Goal: Task Accomplishment & Management: Complete application form

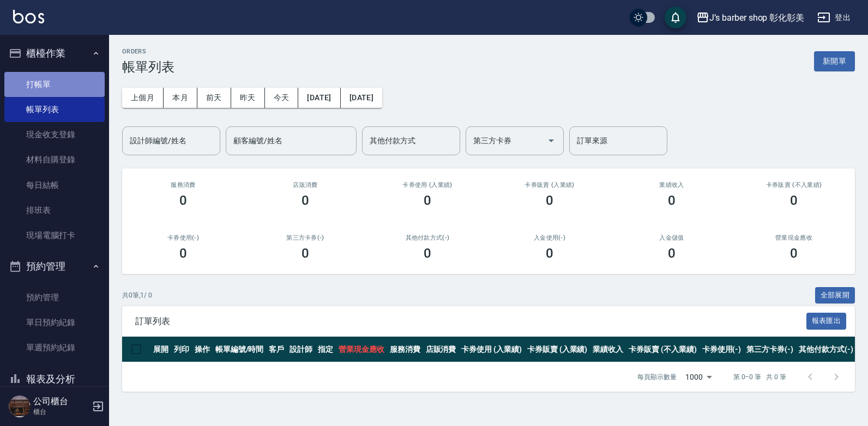
click at [66, 85] on link "打帳單" at bounding box center [54, 84] width 100 height 25
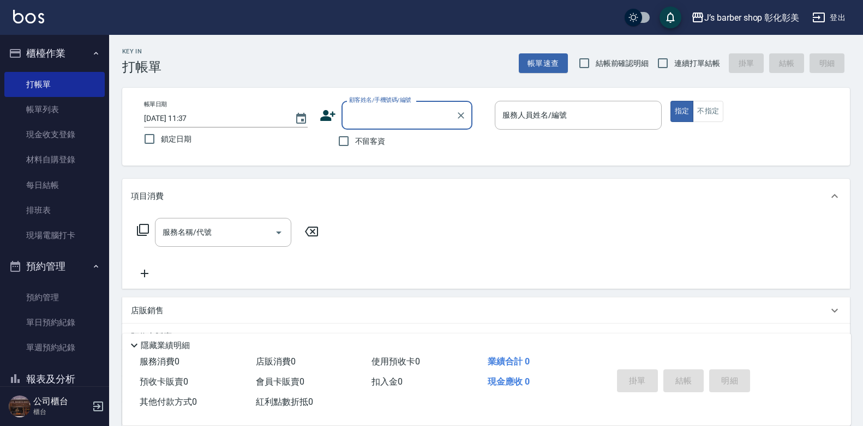
click at [191, 117] on input "[DATE] 11:37" at bounding box center [214, 119] width 140 height 18
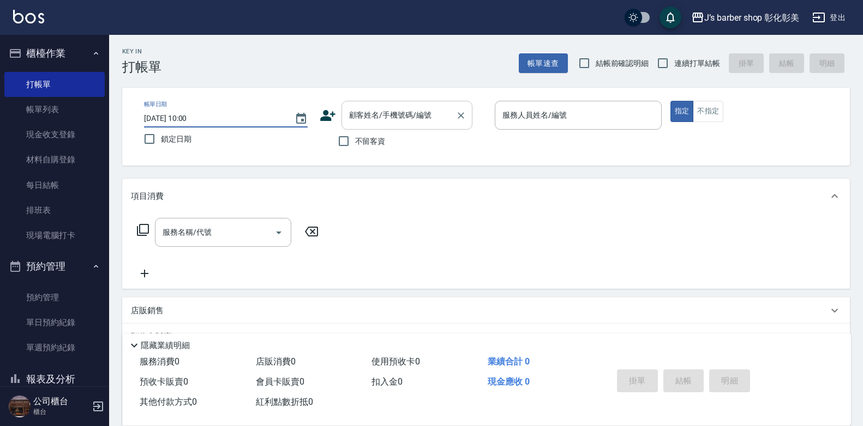
type input "[DATE] 10:00"
click at [365, 110] on div "顧客姓名/手機號碼/編號 顧客姓名/手機號碼/編號" at bounding box center [406, 115] width 131 height 29
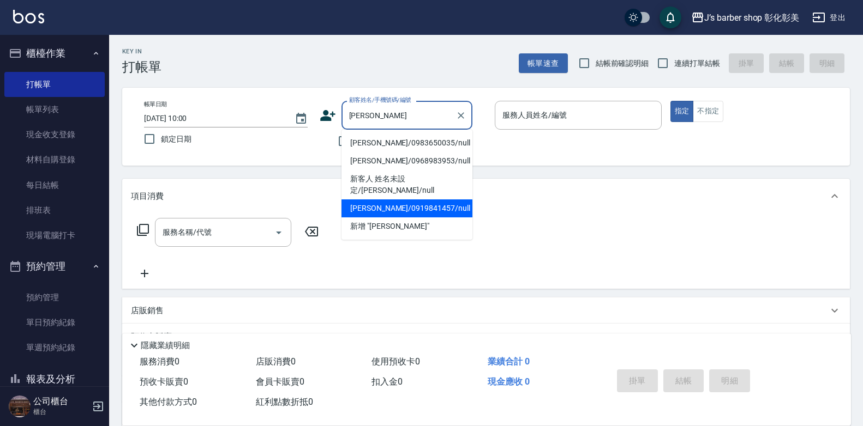
type input "[PERSON_NAME]"
click at [378, 194] on div "項目消費" at bounding box center [479, 196] width 697 height 11
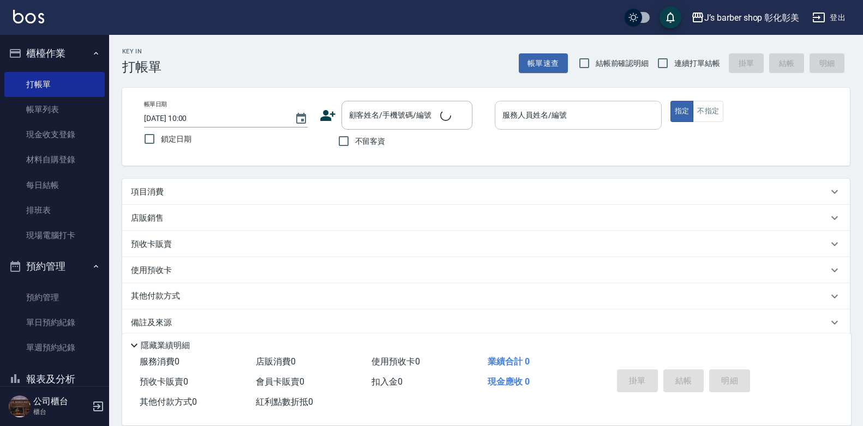
click at [505, 122] on input "服務人員姓名/編號" at bounding box center [577, 115] width 157 height 19
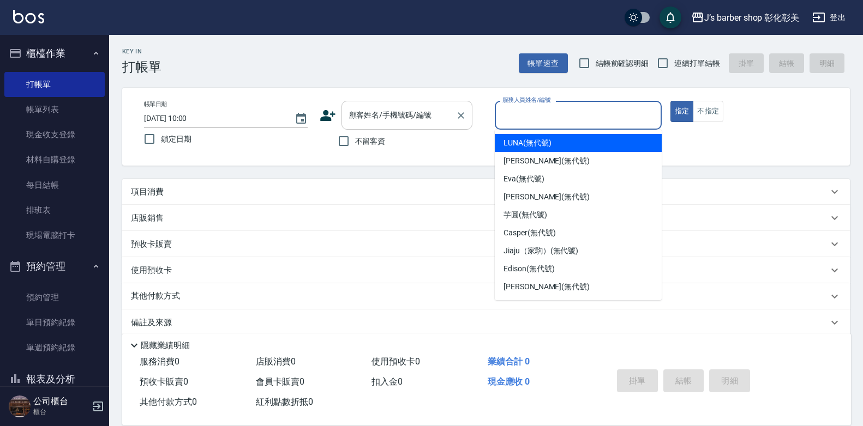
click at [439, 123] on input "顧客姓名/手機號碼/編號" at bounding box center [398, 115] width 105 height 19
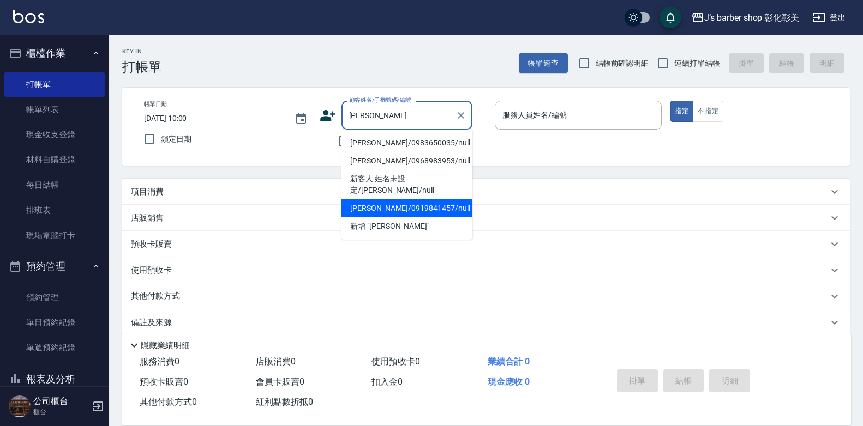
click at [398, 200] on li "[PERSON_NAME]/0919841457/null" at bounding box center [406, 209] width 131 height 18
type input "[PERSON_NAME]/0919841457/null"
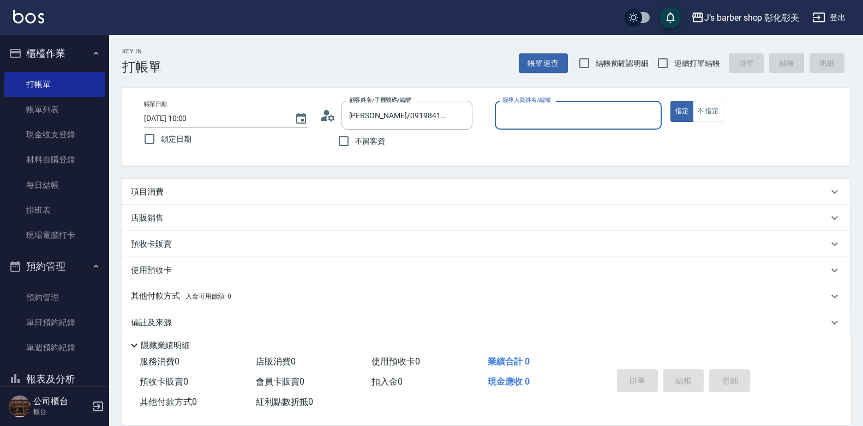
click at [519, 113] on input "服務人員姓名/編號" at bounding box center [577, 115] width 157 height 19
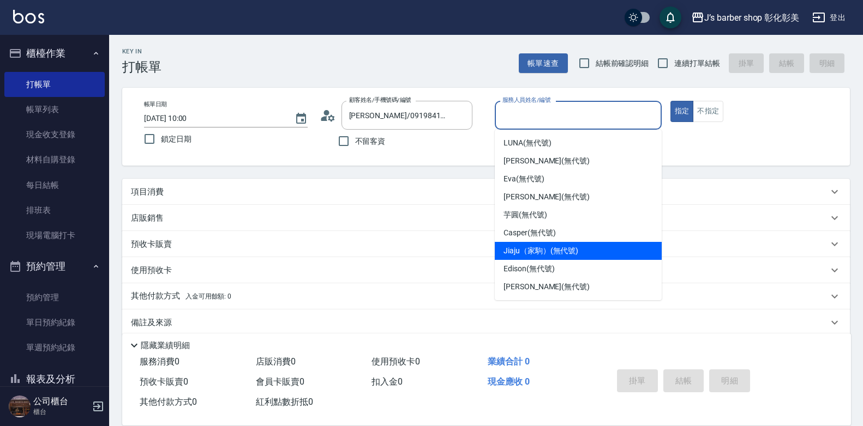
click at [539, 258] on div "Jiaju（家駒） (無代號)" at bounding box center [578, 251] width 167 height 18
type input "Jiaju（家駒）(無代號)"
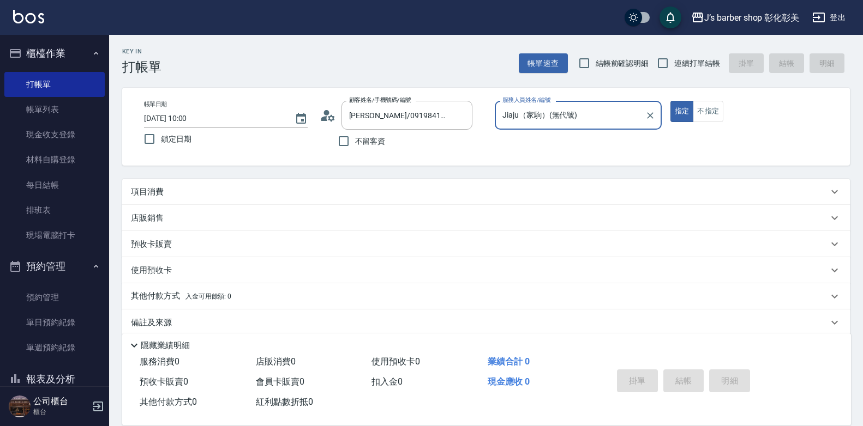
click at [176, 194] on div "項目消費" at bounding box center [479, 191] width 697 height 11
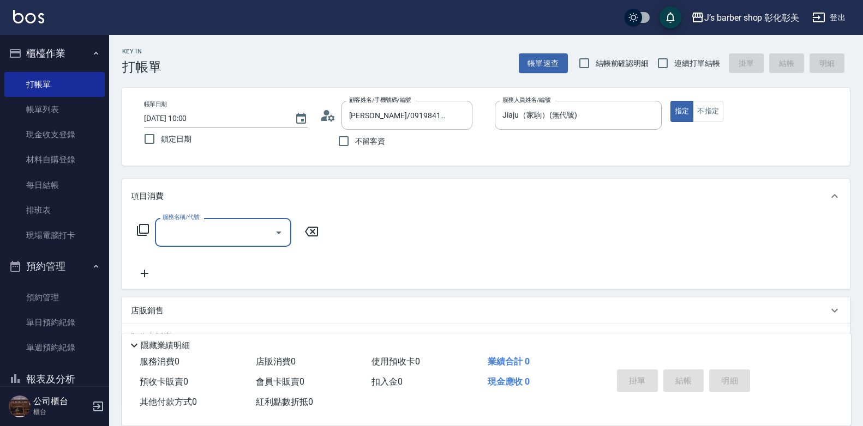
click at [177, 222] on div "服務名稱/代號" at bounding box center [223, 232] width 136 height 29
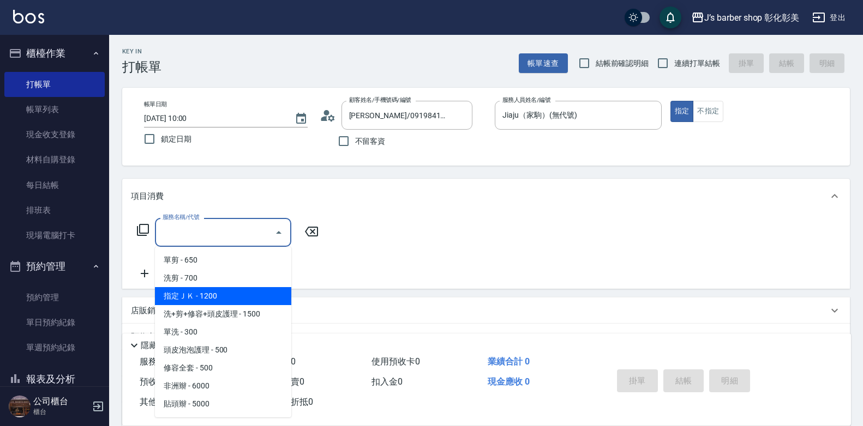
click at [212, 291] on span "指定ＪＫ - 1200" at bounding box center [223, 296] width 136 height 18
type input "指定ＪＫ(102)"
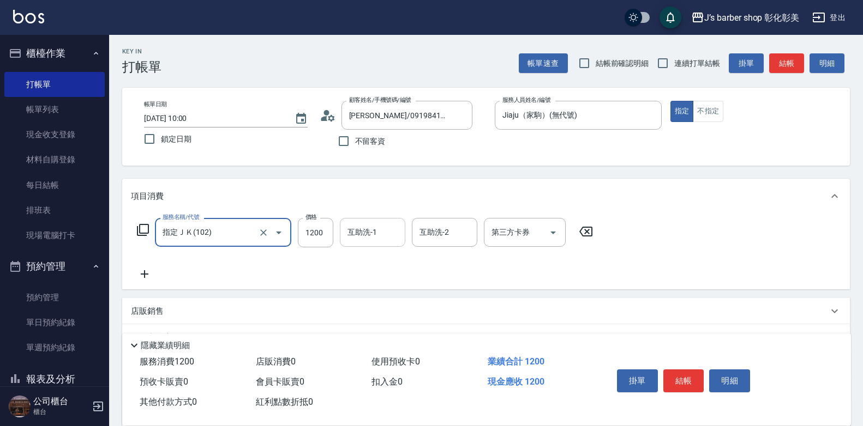
click at [356, 240] on input "互助洗-1" at bounding box center [373, 232] width 56 height 19
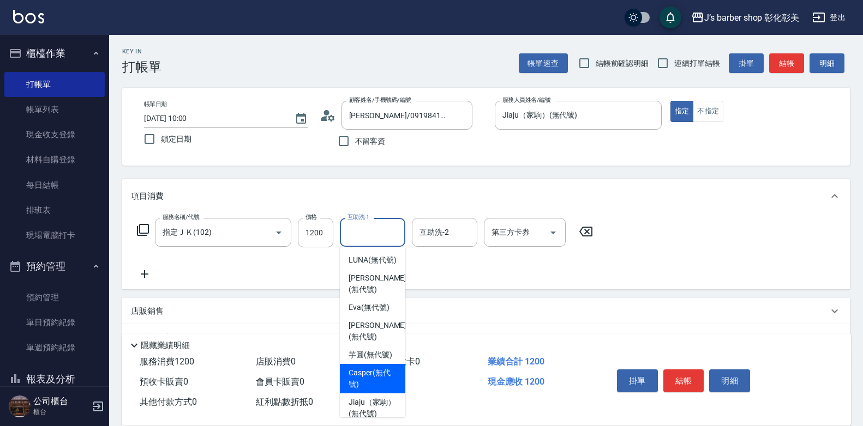
click at [359, 390] on span "Casper (無代號)" at bounding box center [372, 378] width 48 height 23
type input "Casper(無代號)"
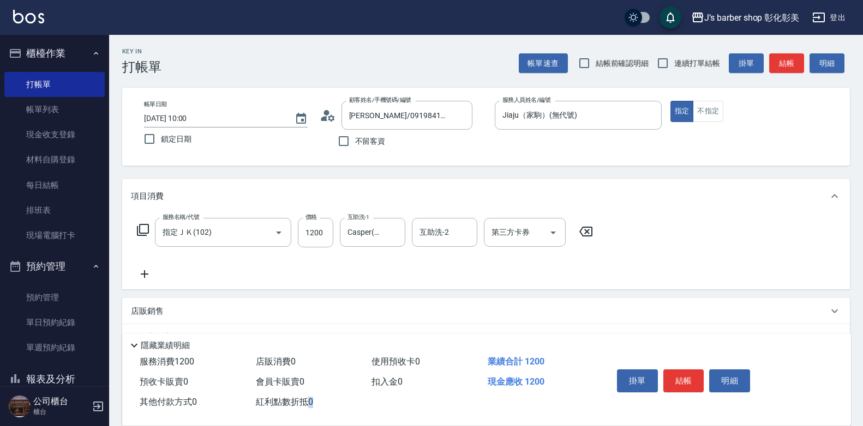
click at [359, 402] on div "紅利點數折抵 0" at bounding box center [309, 403] width 116 height 20
click at [149, 274] on icon at bounding box center [144, 274] width 27 height 13
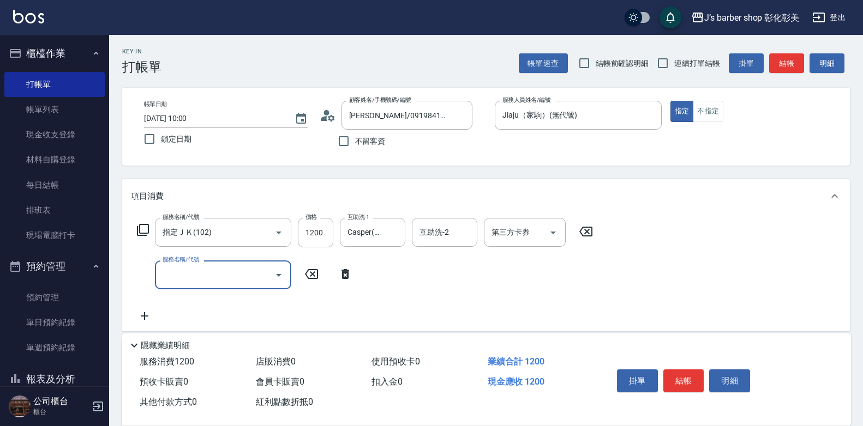
click at [158, 274] on div "服務名稱/代號" at bounding box center [223, 275] width 136 height 29
click at [158, 273] on div "服務名稱/代號" at bounding box center [223, 275] width 136 height 29
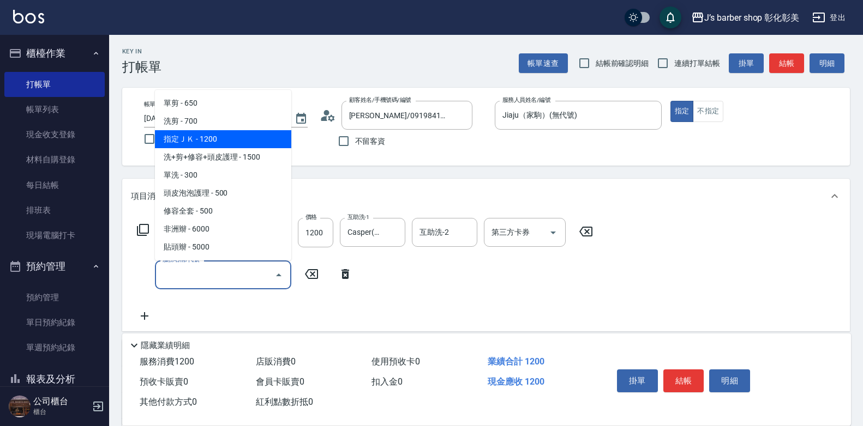
click at [197, 136] on span "指定ＪＫ - 1200" at bounding box center [223, 139] width 136 height 18
click at [197, 136] on label "鎖定日期" at bounding box center [220, 139] width 164 height 23
click at [161, 136] on input "鎖定日期" at bounding box center [149, 139] width 23 height 23
checkbox input "true"
type input "指定ＪＫ(102)"
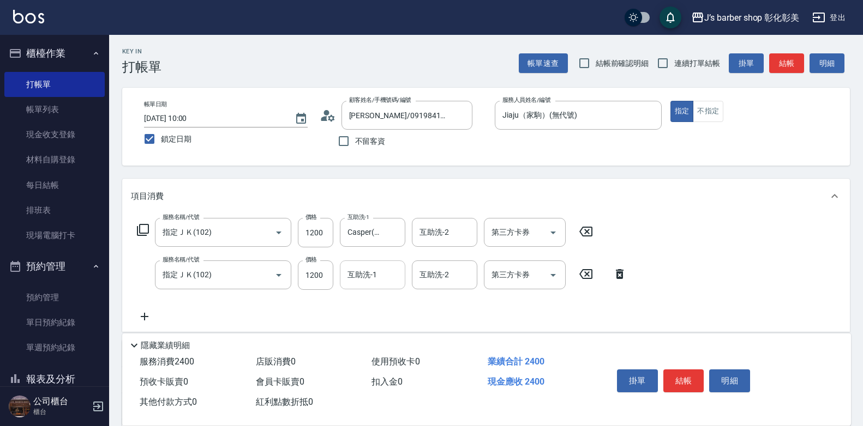
click at [389, 278] on input "互助洗-1" at bounding box center [373, 275] width 56 height 19
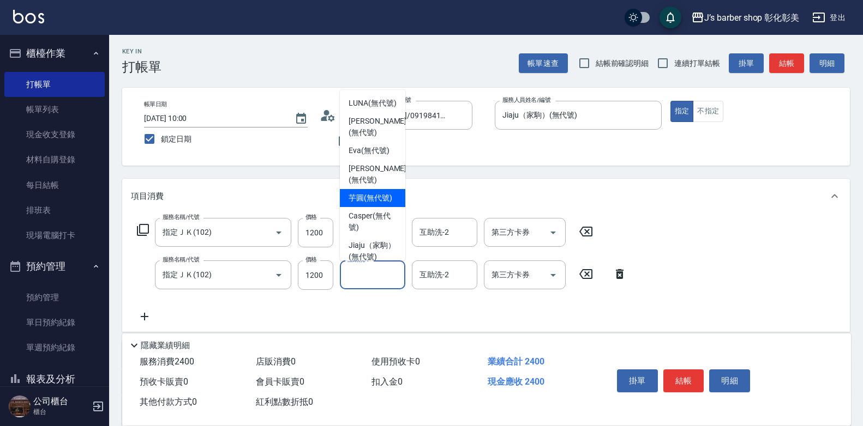
click at [345, 207] on div "[PERSON_NAME] (無代號)" at bounding box center [372, 198] width 65 height 18
type input "芋圓(無代號)"
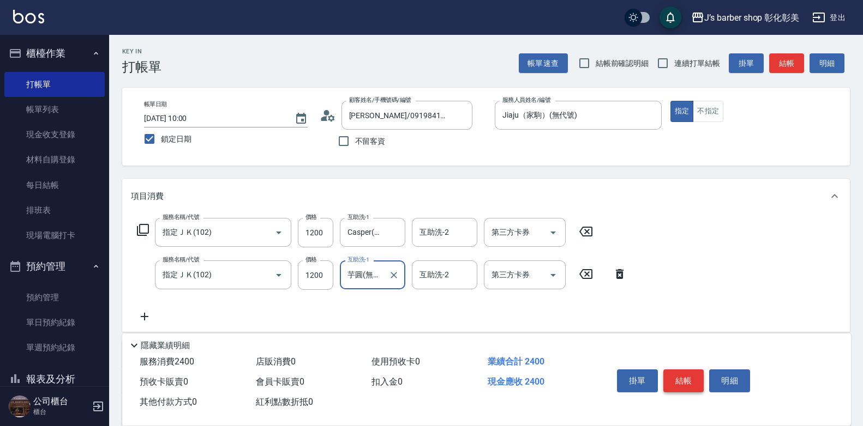
click at [688, 370] on button "結帳" at bounding box center [683, 381] width 41 height 23
click at [688, 370] on div "掛單 結帳 明細" at bounding box center [683, 382] width 142 height 34
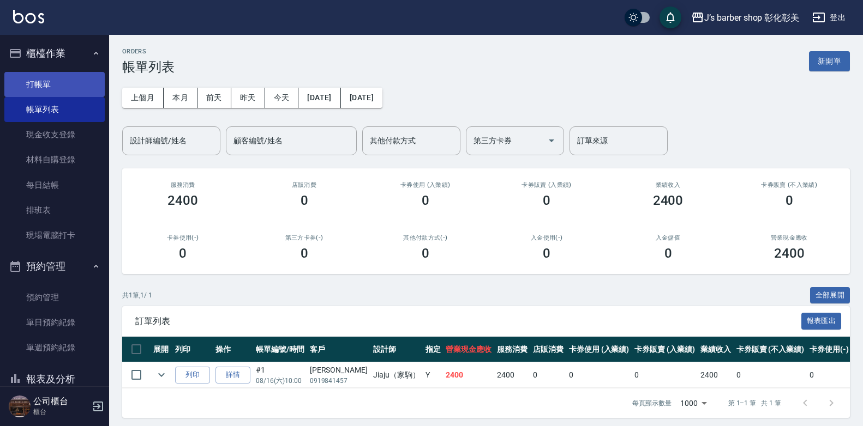
click at [32, 82] on link "打帳單" at bounding box center [54, 84] width 100 height 25
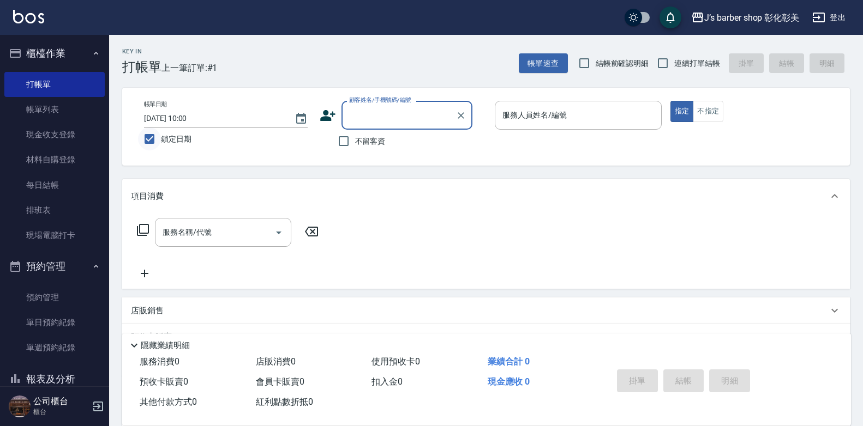
click at [146, 140] on input "鎖定日期" at bounding box center [149, 139] width 23 height 23
checkbox input "false"
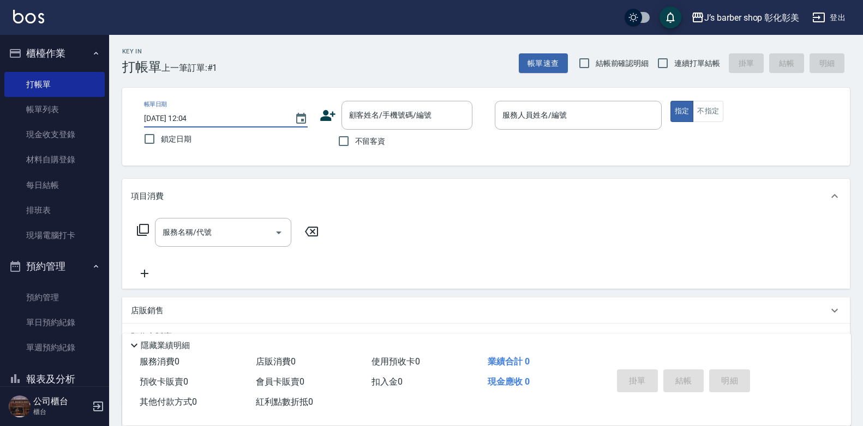
click at [186, 117] on input "[DATE] 12:04" at bounding box center [214, 119] width 140 height 18
type input "[DATE] 10:00"
click at [354, 119] on input "顧客姓名/手機號碼/編號" at bounding box center [398, 115] width 105 height 19
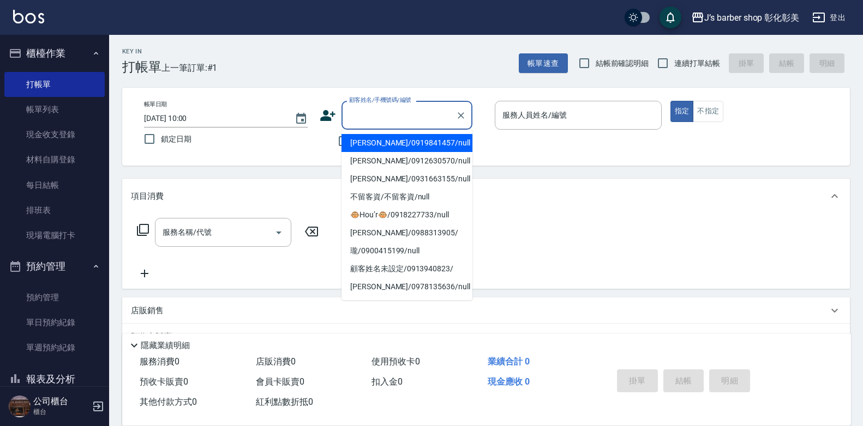
click at [326, 123] on icon at bounding box center [328, 115] width 16 height 16
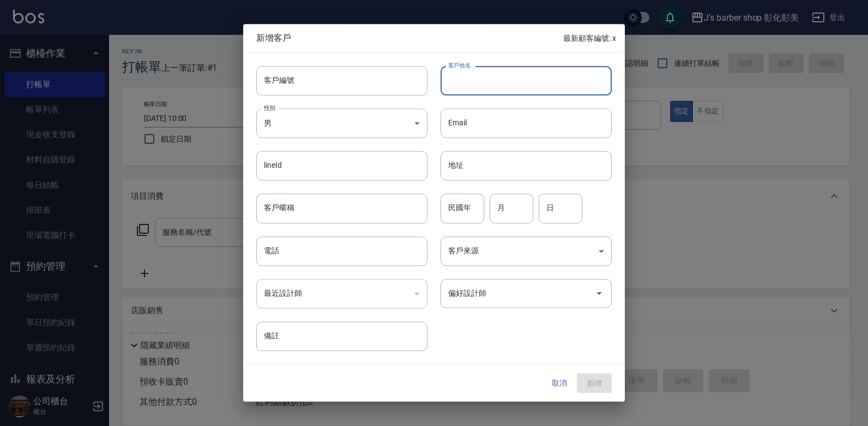
click at [486, 81] on input "客戶姓名" at bounding box center [526, 80] width 171 height 29
type input "t"
type input "陳"
click at [259, 254] on input "電話" at bounding box center [341, 251] width 171 height 29
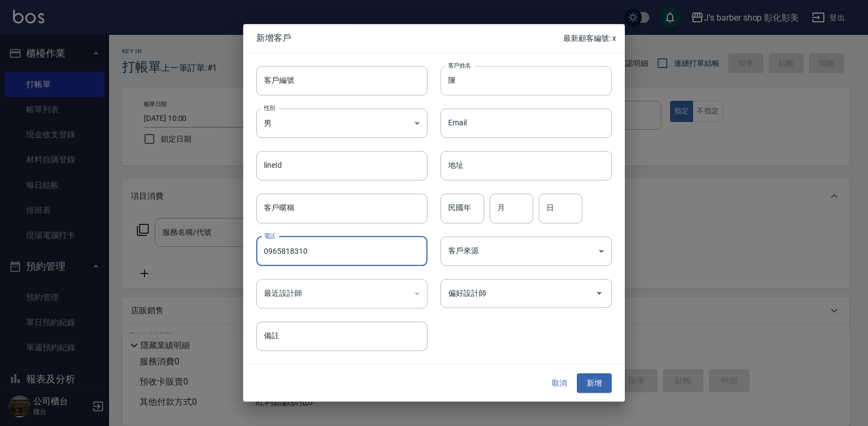
type input "0965818310"
click at [490, 79] on input "陳" at bounding box center [526, 80] width 171 height 29
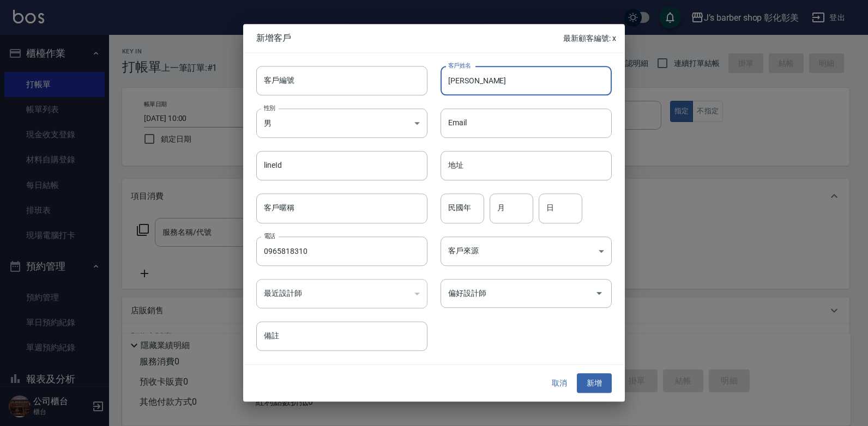
type input "陳"
type input "[PERSON_NAME] [PERSON_NAME]"
drag, startPoint x: 462, startPoint y: 276, endPoint x: 467, endPoint y: 288, distance: 13.0
click at [463, 278] on div "偏好設計師 偏好設計師" at bounding box center [519, 287] width 184 height 43
click at [467, 289] on div "偏好設計師 偏好設計師" at bounding box center [526, 293] width 171 height 29
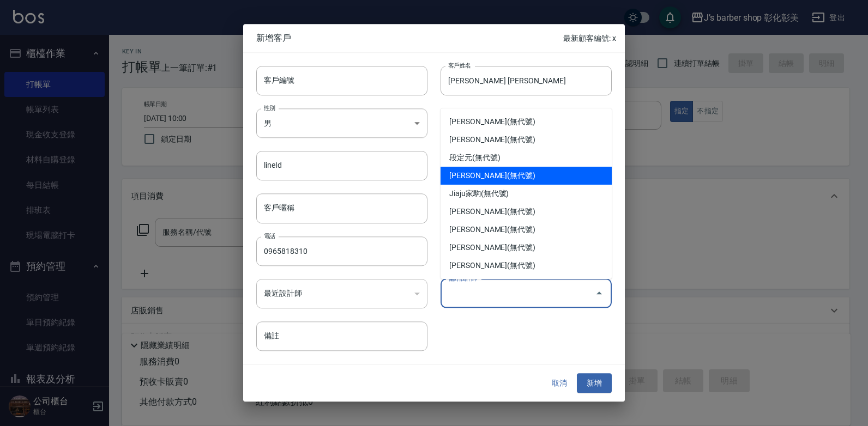
click at [464, 177] on li "[PERSON_NAME](無代號)" at bounding box center [526, 176] width 171 height 18
type input "[PERSON_NAME]"
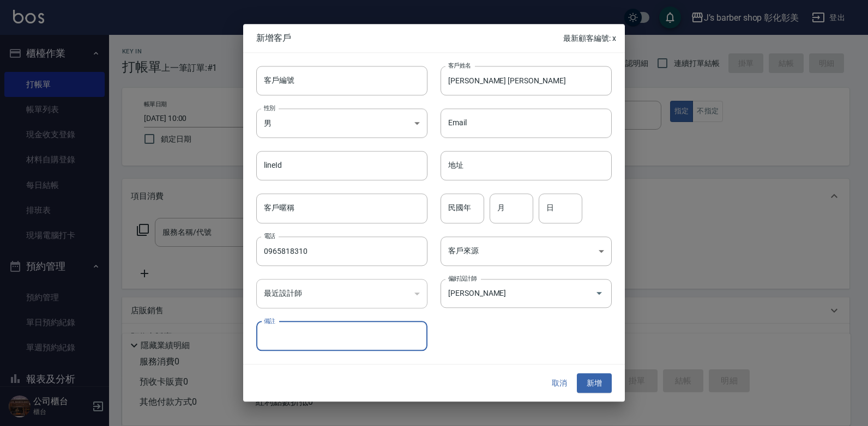
click at [464, 177] on input "地址" at bounding box center [526, 166] width 171 height 29
click at [586, 380] on button "新增" at bounding box center [594, 383] width 35 height 20
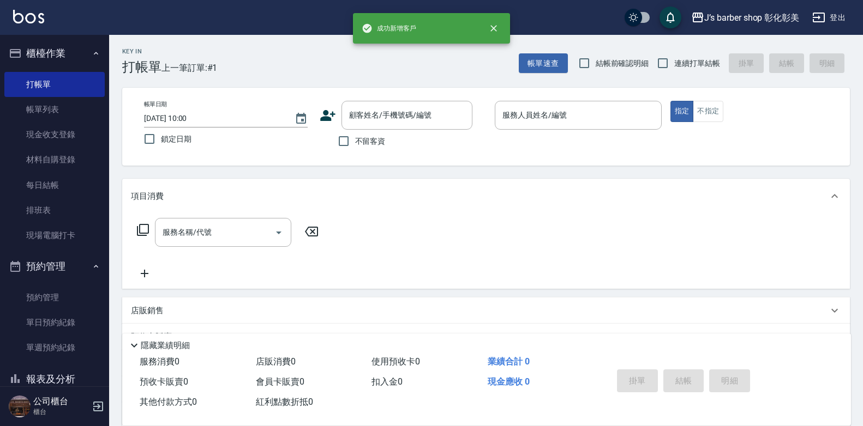
click at [198, 119] on input "[DATE] 10:00" at bounding box center [214, 119] width 140 height 18
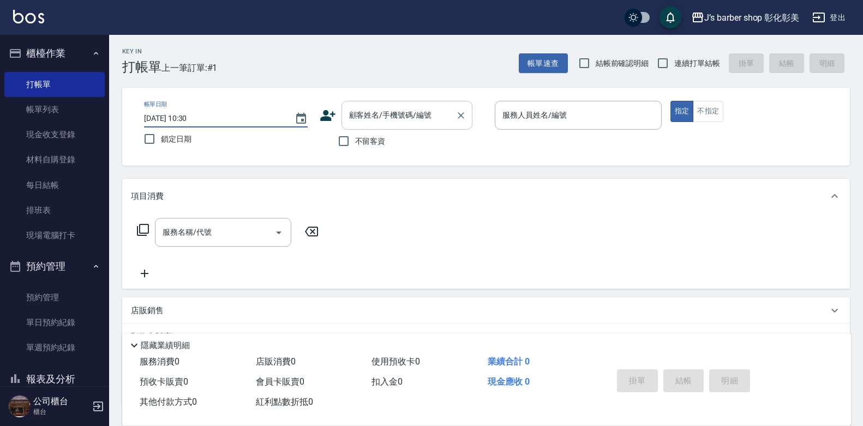
type input "[DATE] 10:30"
click at [387, 108] on input "顧客姓名/手機號碼/編號" at bounding box center [398, 115] width 105 height 19
click at [387, 108] on div "顧客姓名/手機號碼/編號 顧客姓名/手機號碼/編號" at bounding box center [406, 115] width 131 height 29
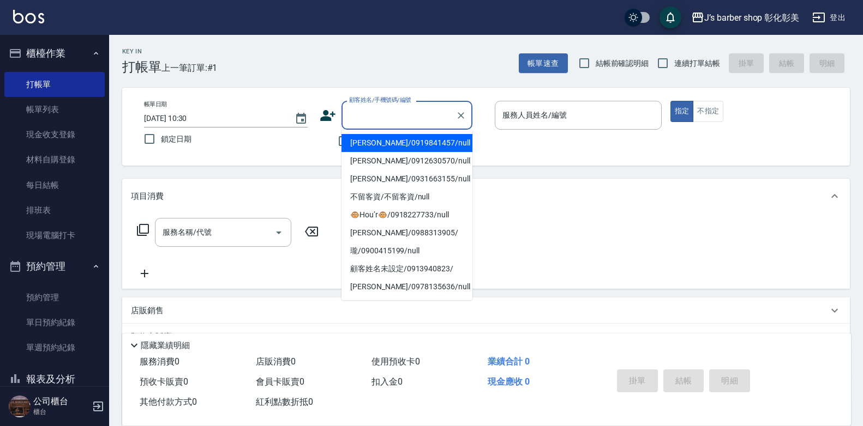
click at [389, 109] on input "顧客姓名/手機號碼/編號" at bounding box center [398, 115] width 105 height 19
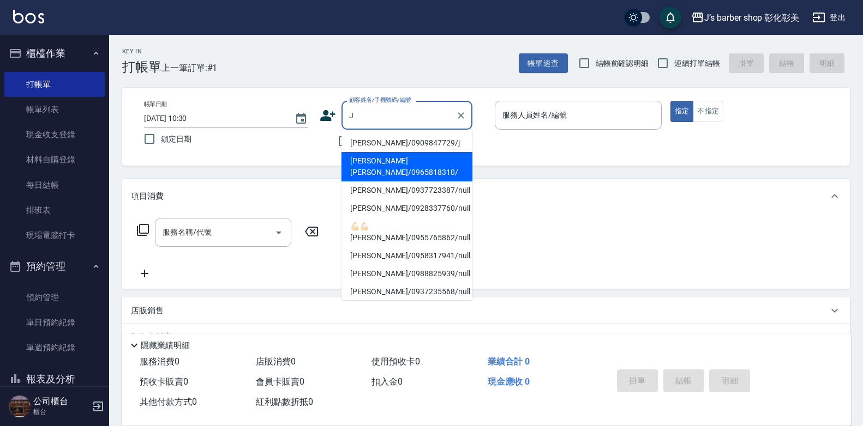
click at [366, 160] on li "[PERSON_NAME] [PERSON_NAME]/0965818310/" at bounding box center [406, 166] width 131 height 29
type input "[PERSON_NAME] [PERSON_NAME]/0965818310/"
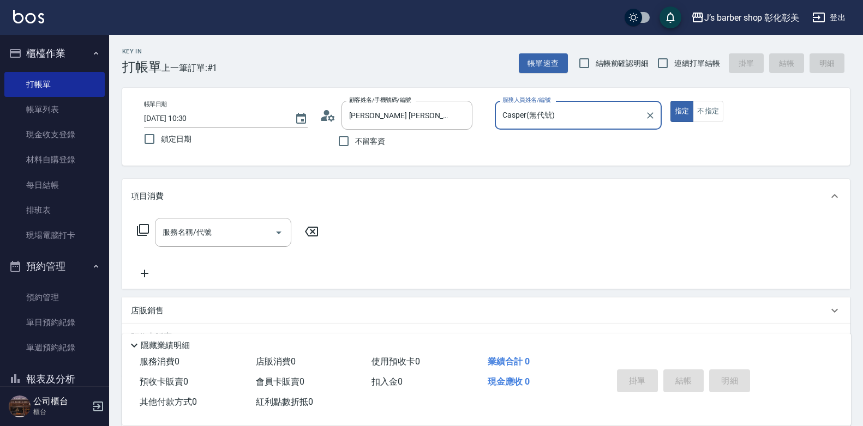
type input "Casper(無代號)"
click at [208, 232] on div "服務名稱/代號 服務名稱/代號" at bounding box center [223, 232] width 136 height 29
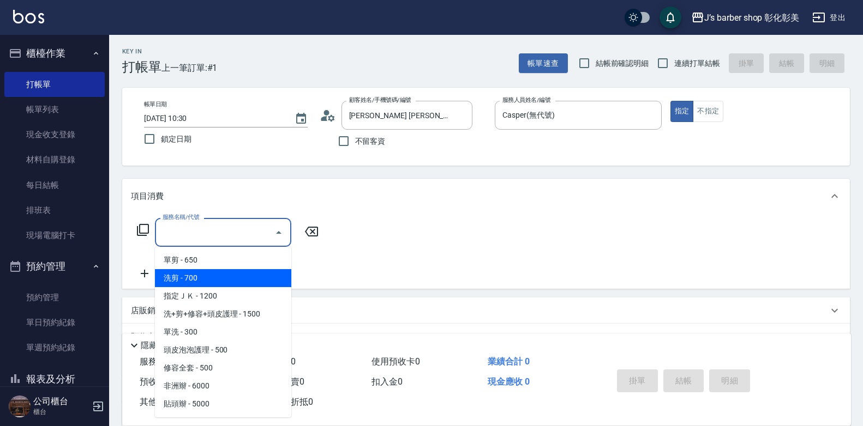
click at [221, 279] on span "洗剪 - 700" at bounding box center [223, 278] width 136 height 18
type input "洗剪(101)"
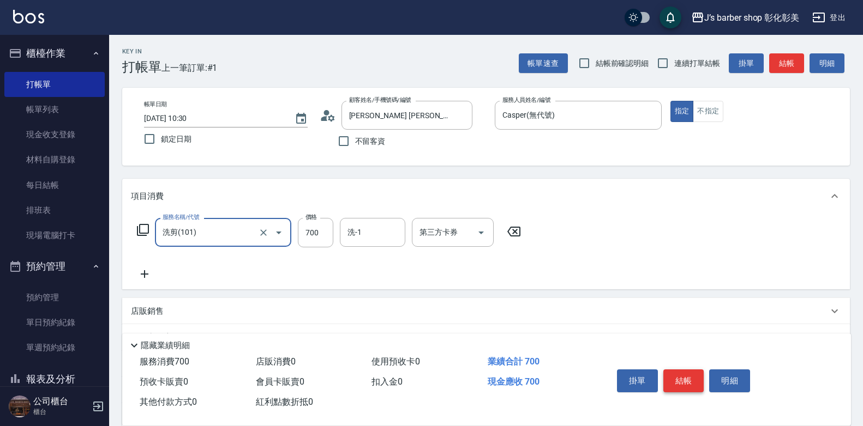
click at [680, 375] on button "結帳" at bounding box center [683, 381] width 41 height 23
click at [680, 375] on div "掛單 結帳 明細" at bounding box center [683, 382] width 142 height 34
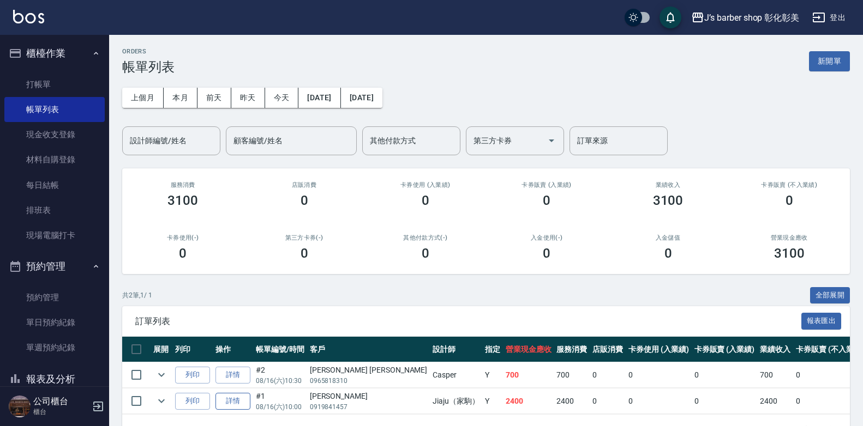
click at [234, 405] on link "詳情" at bounding box center [232, 401] width 35 height 17
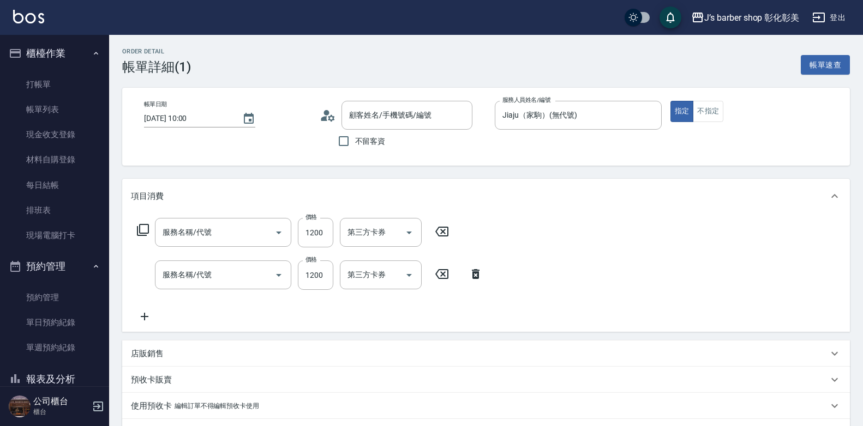
type input "[DATE] 10:00"
type input "Jiaju（家駒）(無代號)"
type input "指定ＪＫ(102)"
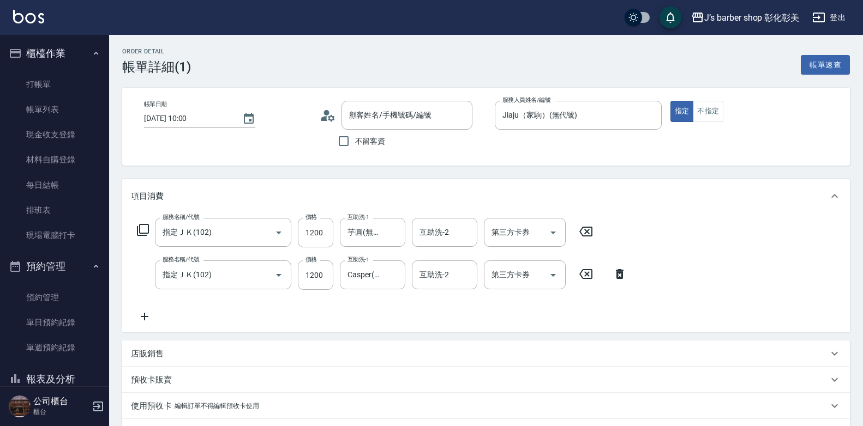
type input "[PERSON_NAME]/0919841457/null"
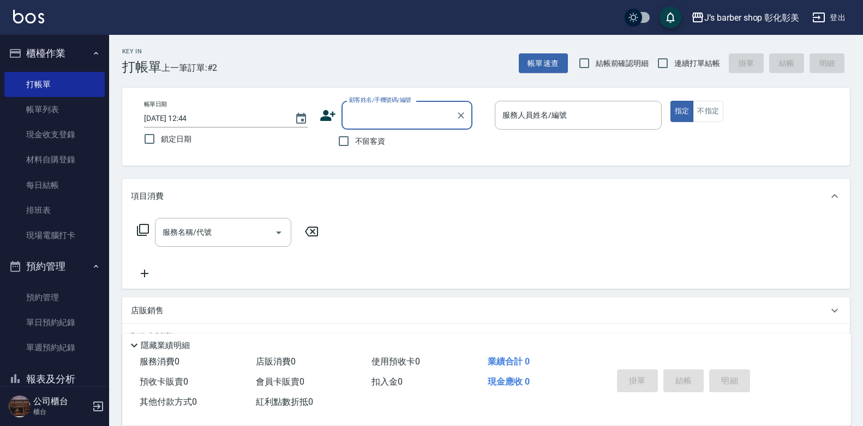
click at [191, 118] on input "[DATE] 12:44" at bounding box center [214, 119] width 140 height 18
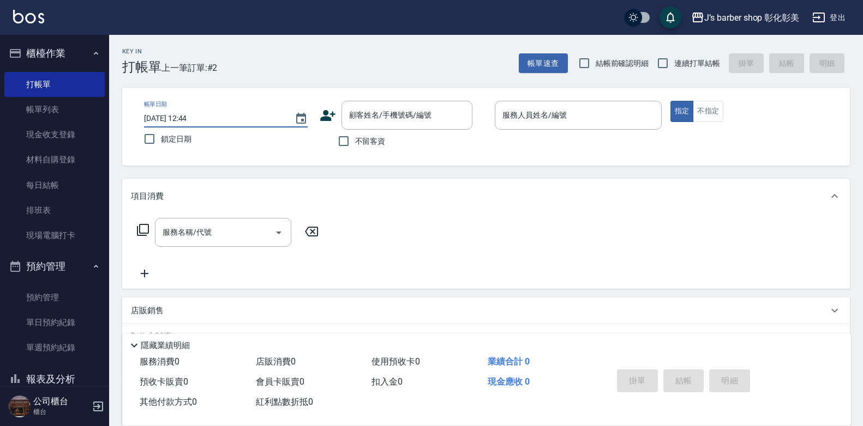
click at [202, 119] on input "[DATE] 12:44" at bounding box center [214, 119] width 140 height 18
type input "[DATE] 12:30"
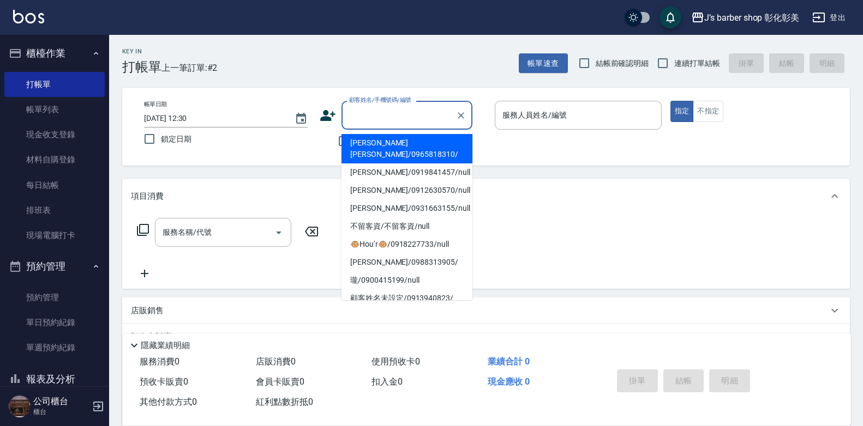
click at [395, 117] on input "顧客姓名/手機號碼/編號" at bounding box center [398, 115] width 105 height 19
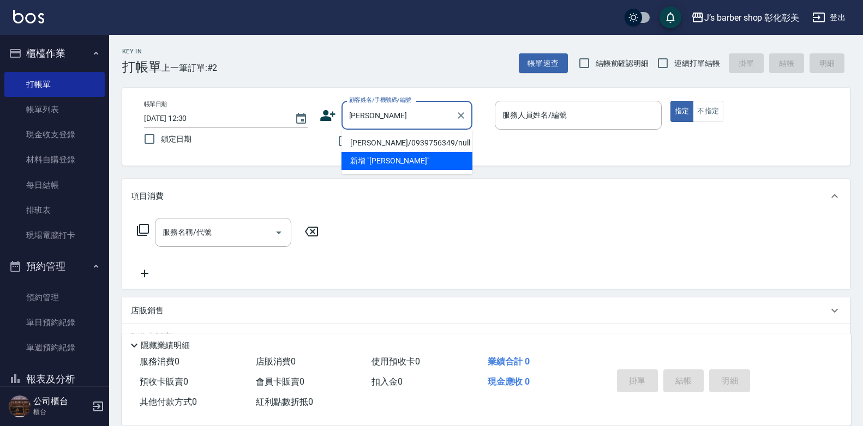
click at [426, 140] on li "[PERSON_NAME]/0939756349/null" at bounding box center [406, 143] width 131 height 18
type input "[PERSON_NAME]/0939756349/null"
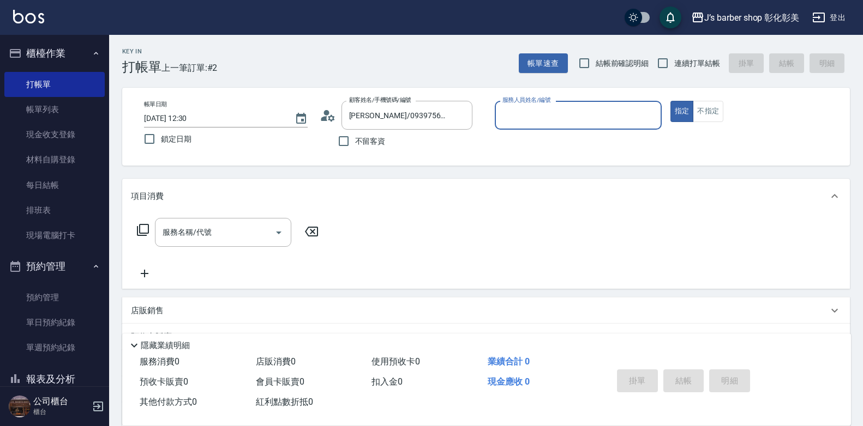
click at [519, 117] on input "服務人員姓名/編號" at bounding box center [577, 115] width 157 height 19
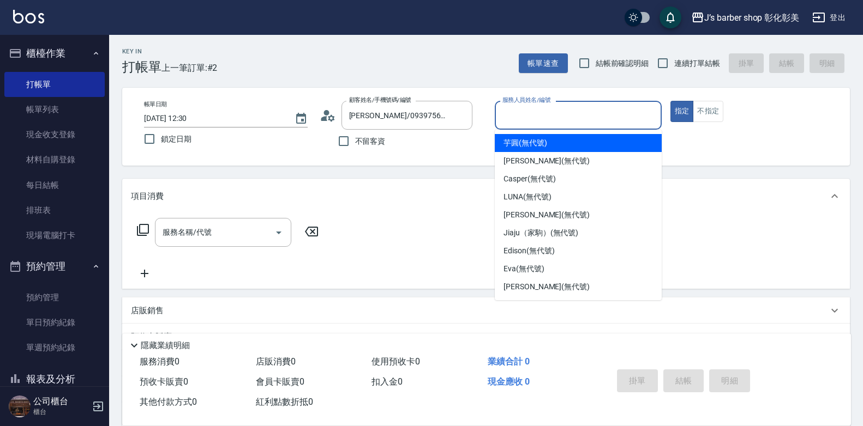
click at [519, 117] on input "服務人員姓名/編號" at bounding box center [577, 115] width 157 height 19
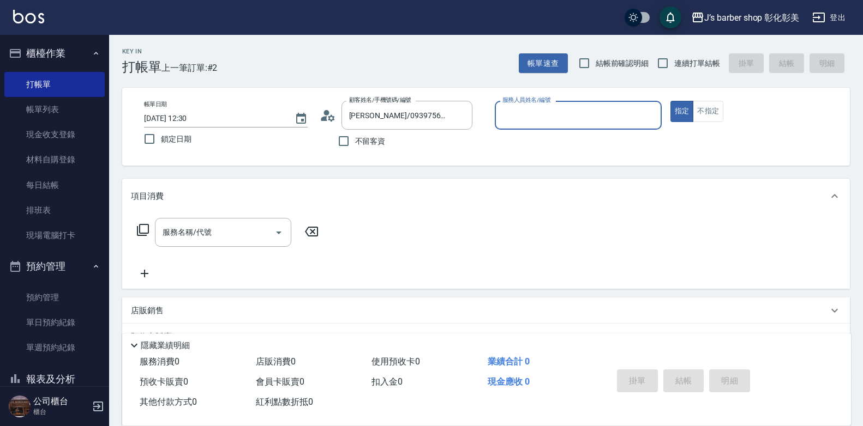
click at [518, 124] on input "服務人員姓名/編號" at bounding box center [577, 115] width 157 height 19
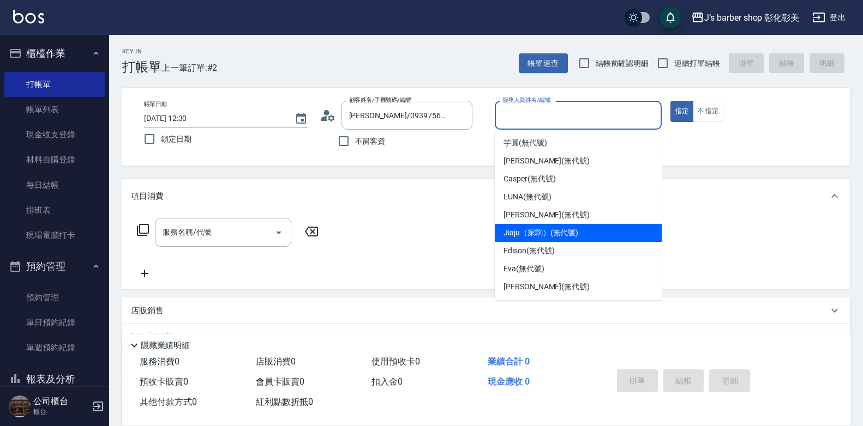
click at [526, 230] on span "Jiaju（家駒） (無代號)" at bounding box center [540, 232] width 75 height 11
type input "Jiaju（家駒）(無代號)"
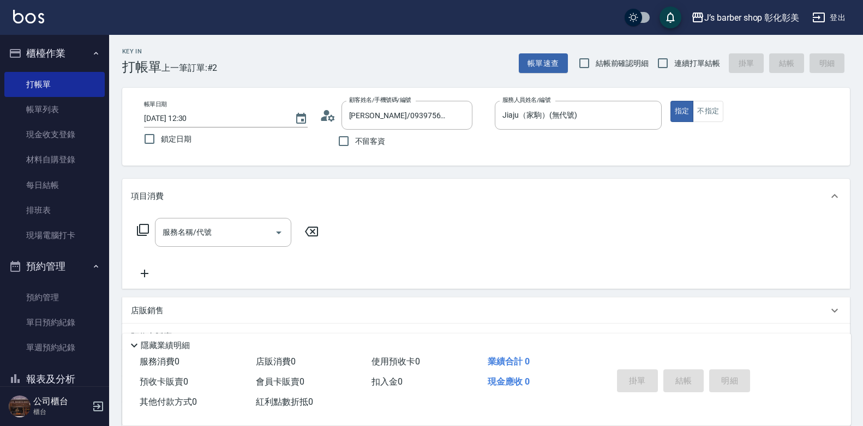
click at [526, 230] on div "服務名稱/代號 服務名稱/代號" at bounding box center [485, 251] width 727 height 75
click at [261, 238] on input "服務名稱/代號" at bounding box center [215, 232] width 110 height 19
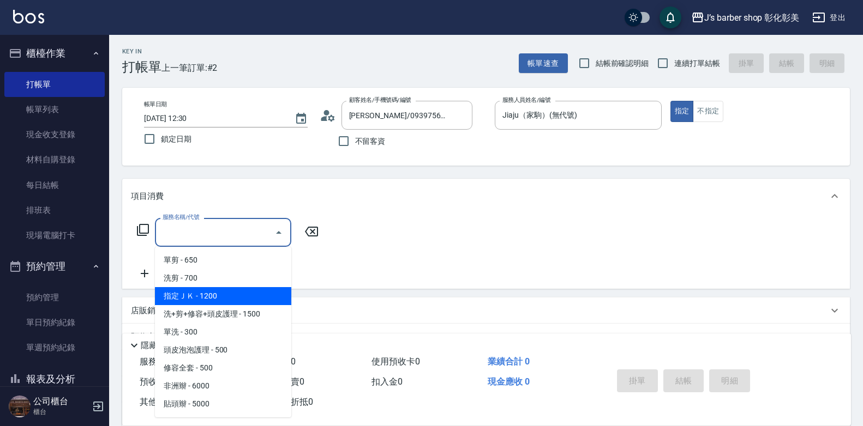
click at [213, 297] on span "指定ＪＫ - 1200" at bounding box center [223, 296] width 136 height 18
type input "指定ＪＫ(102)"
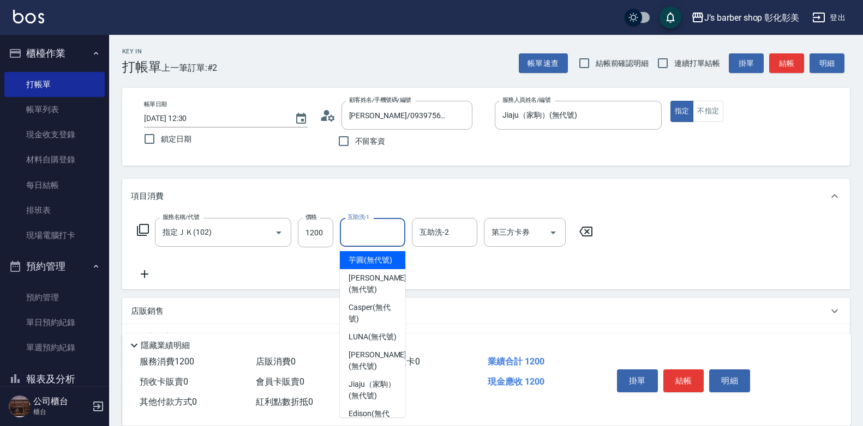
click at [371, 231] on input "互助洗-1" at bounding box center [373, 232] width 56 height 19
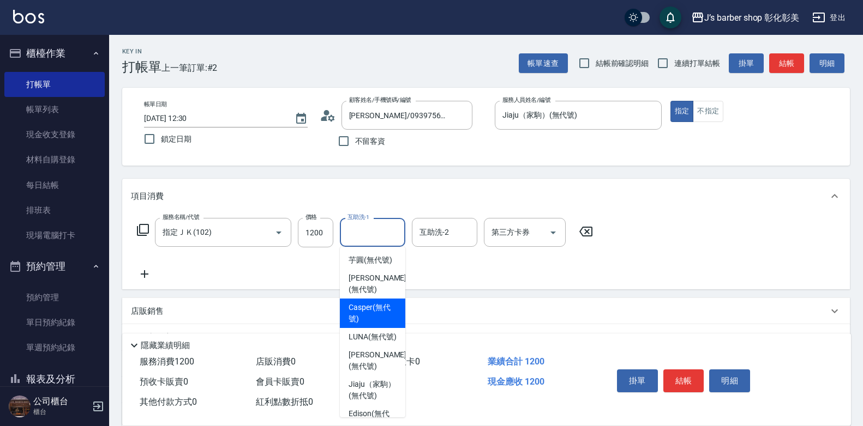
click at [370, 308] on span "Casper (無代號)" at bounding box center [372, 313] width 48 height 23
type input "Casper(無代號)"
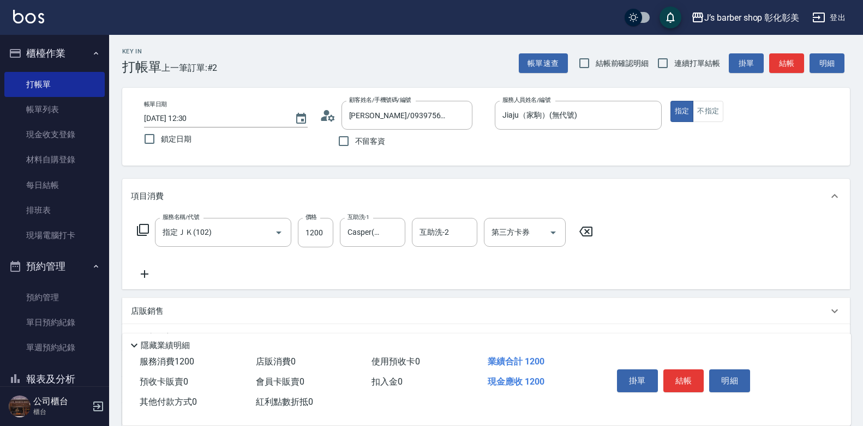
click at [370, 308] on div "店販銷售" at bounding box center [479, 311] width 697 height 11
click at [50, 108] on link "帳單列表" at bounding box center [54, 109] width 100 height 25
click at [51, 108] on link "帳單列表" at bounding box center [54, 109] width 100 height 25
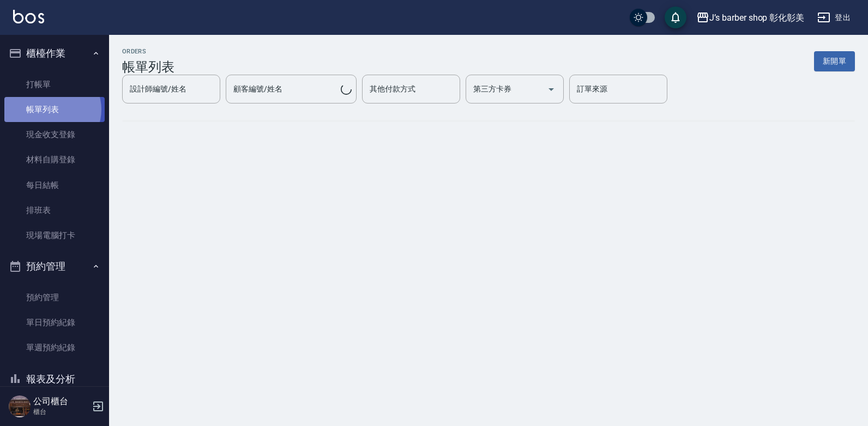
click at [52, 110] on link "帳單列表" at bounding box center [54, 109] width 100 height 25
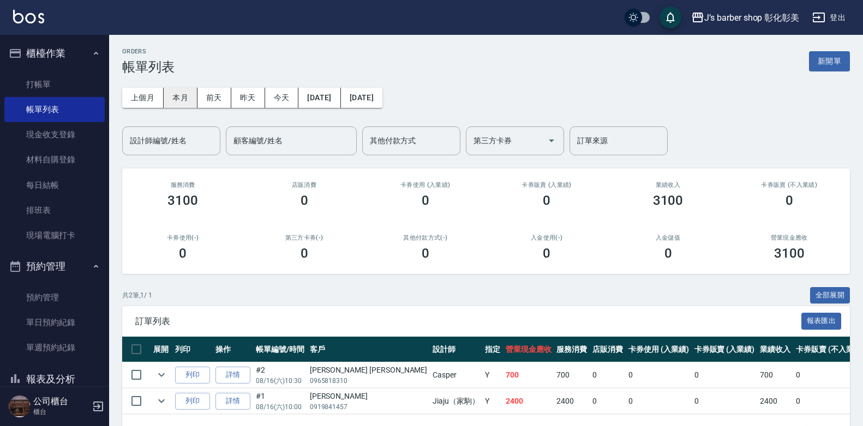
click at [191, 95] on button "本月" at bounding box center [181, 98] width 34 height 20
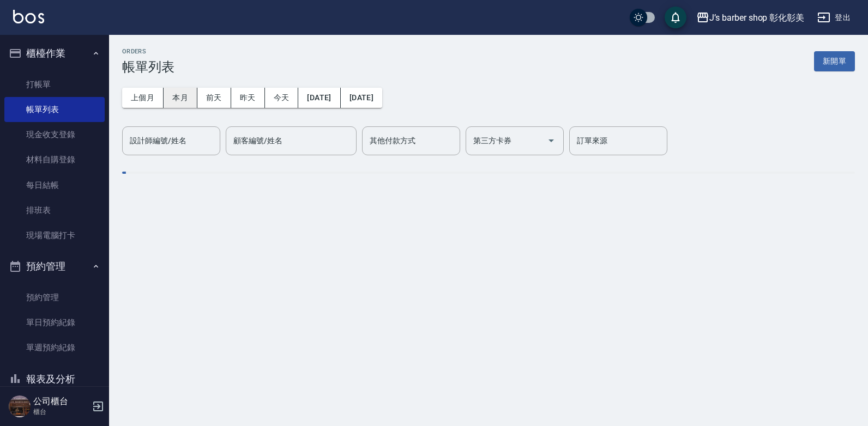
click at [191, 95] on button "本月" at bounding box center [181, 98] width 34 height 20
click at [176, 141] on div "設計師編號/姓名 設計師編號/姓名" at bounding box center [171, 140] width 98 height 29
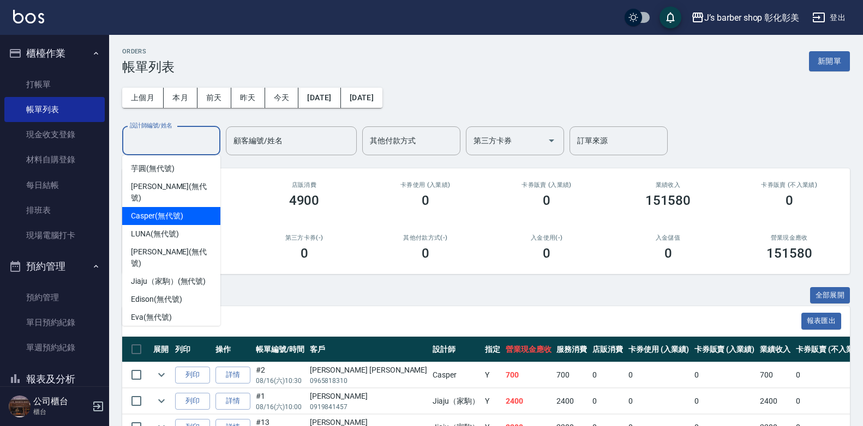
click at [161, 210] on span "Casper (無代號)" at bounding box center [157, 215] width 52 height 11
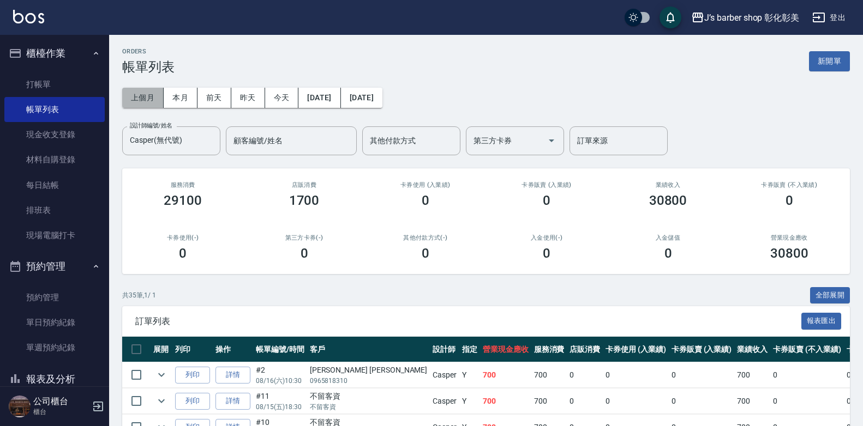
click at [149, 90] on button "上個月" at bounding box center [142, 98] width 41 height 20
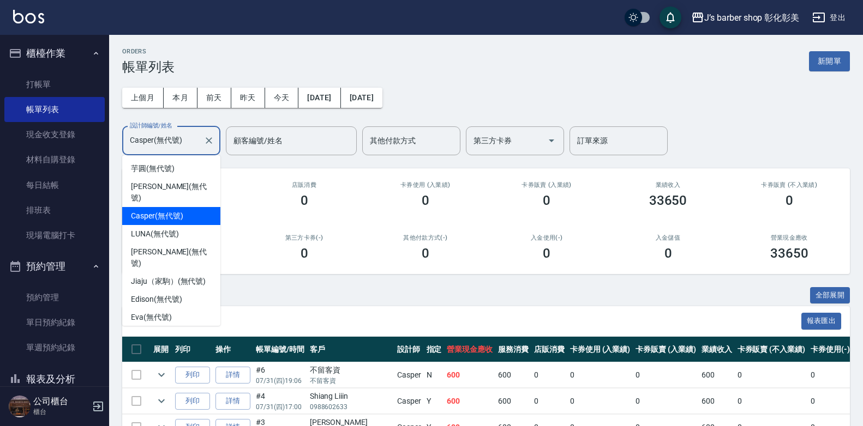
click at [185, 145] on input "Casper(無代號)" at bounding box center [163, 140] width 72 height 19
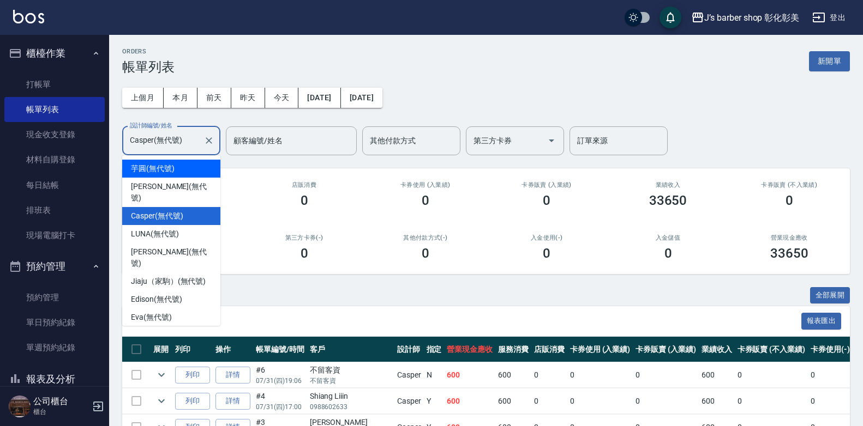
click at [177, 170] on div "[PERSON_NAME] (無代號)" at bounding box center [171, 169] width 98 height 18
type input "芋圓(無代號)"
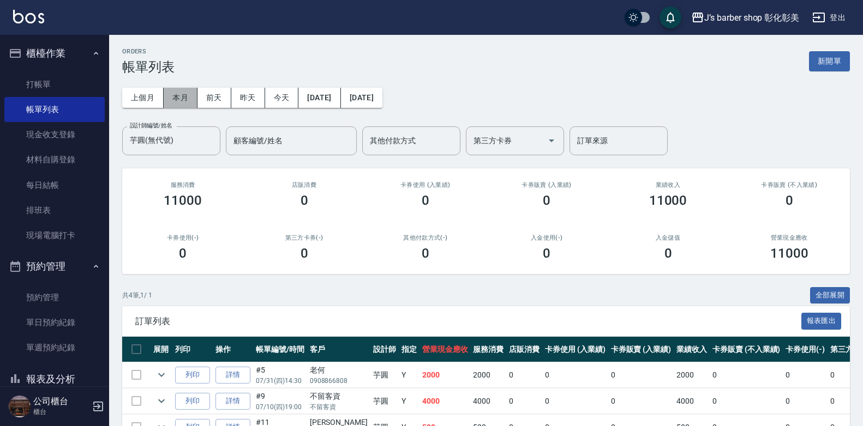
click at [176, 88] on button "本月" at bounding box center [181, 98] width 34 height 20
click at [131, 100] on button "上個月" at bounding box center [142, 98] width 41 height 20
click at [188, 96] on button "本月" at bounding box center [181, 98] width 34 height 20
click at [281, 95] on button "今天" at bounding box center [282, 98] width 34 height 20
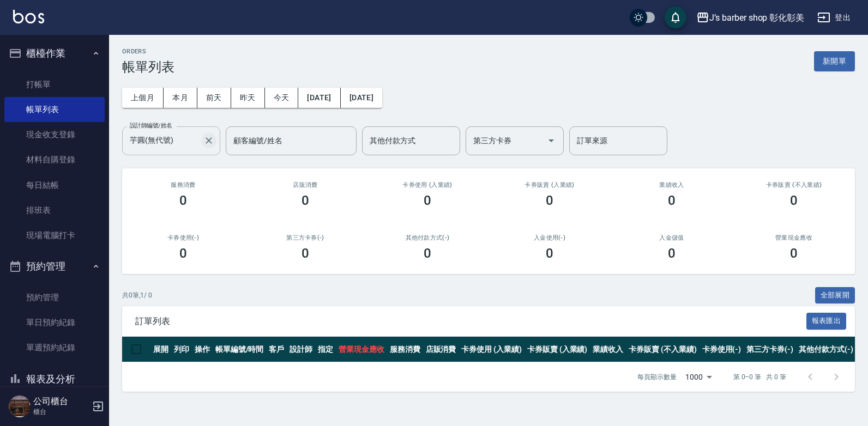
click at [210, 139] on icon "Clear" at bounding box center [209, 140] width 7 height 7
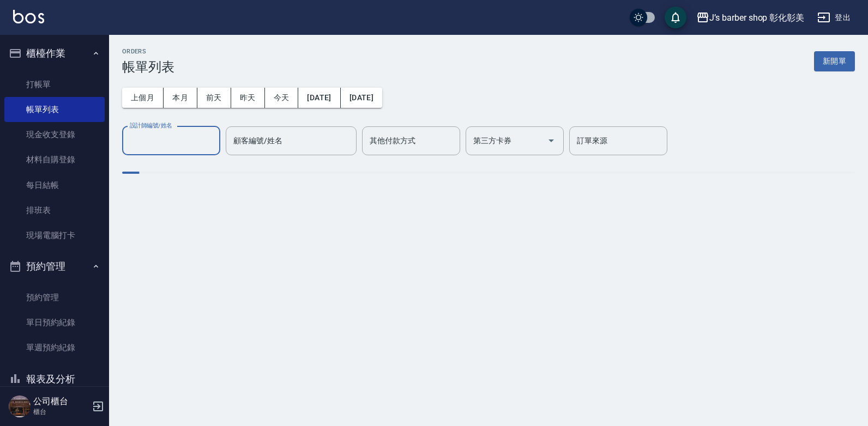
click at [210, 139] on input "設計師編號/姓名" at bounding box center [171, 140] width 88 height 19
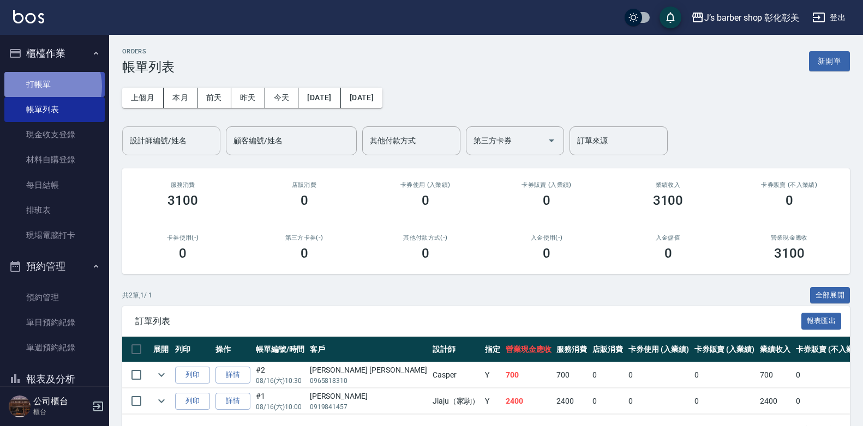
click at [43, 86] on link "打帳單" at bounding box center [54, 84] width 100 height 25
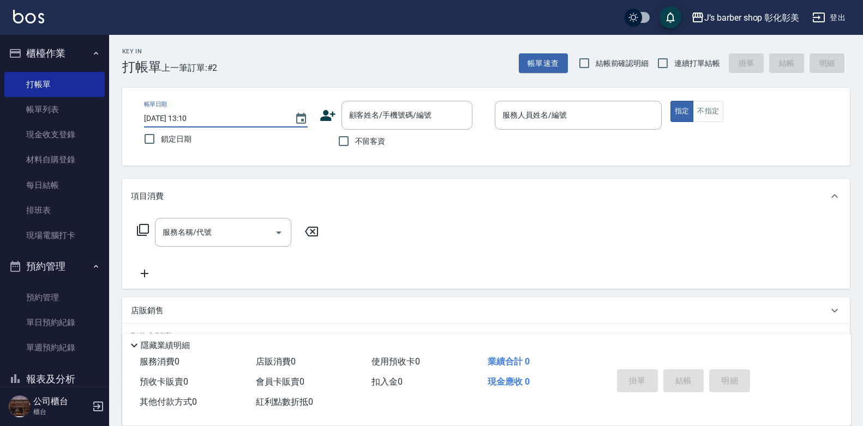
click at [193, 116] on input "[DATE] 13:10" at bounding box center [214, 119] width 140 height 18
type input "[DATE] 12:00"
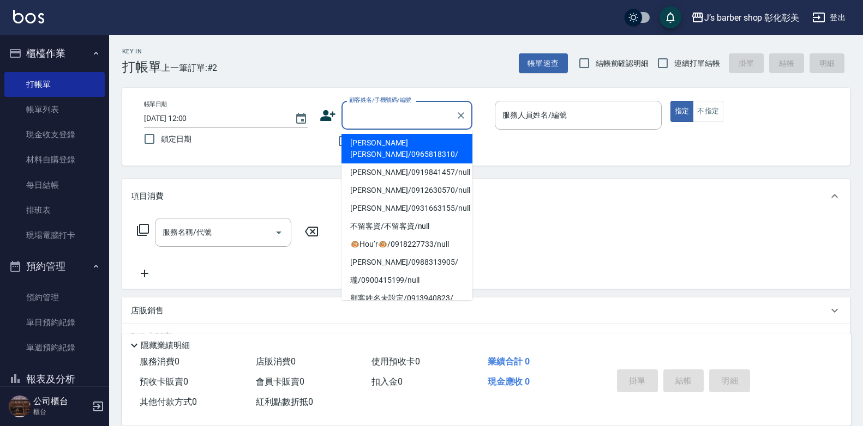
click at [362, 116] on div "顧客姓名/手機號碼/編號 顧客姓名/手機號碼/編號" at bounding box center [406, 115] width 131 height 29
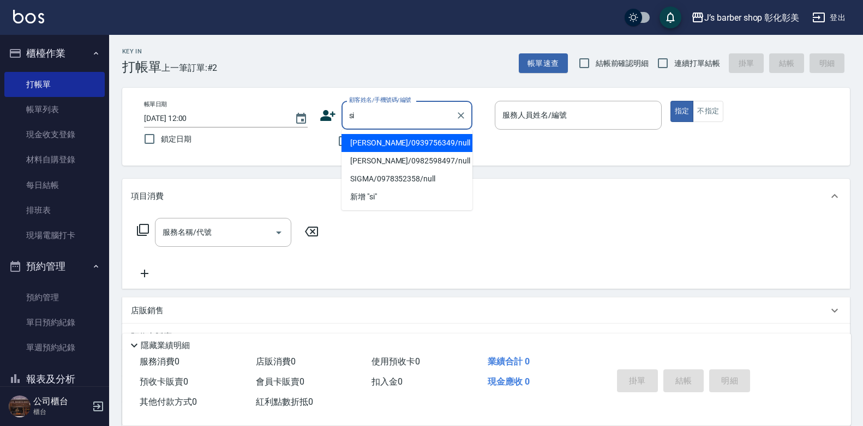
click at [391, 148] on li "[PERSON_NAME]/0939756349/null" at bounding box center [406, 143] width 131 height 18
click at [391, 148] on div "不留客資" at bounding box center [396, 141] width 153 height 23
type input "[PERSON_NAME]/0939756349/null"
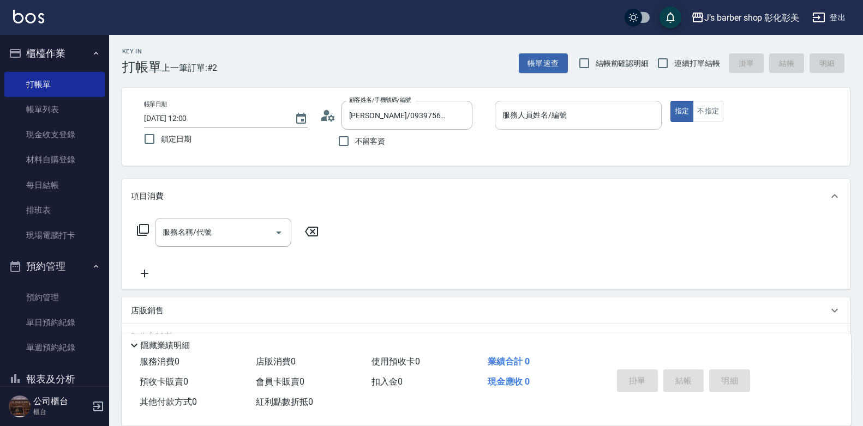
click at [573, 124] on input "服務人員姓名/編號" at bounding box center [577, 115] width 157 height 19
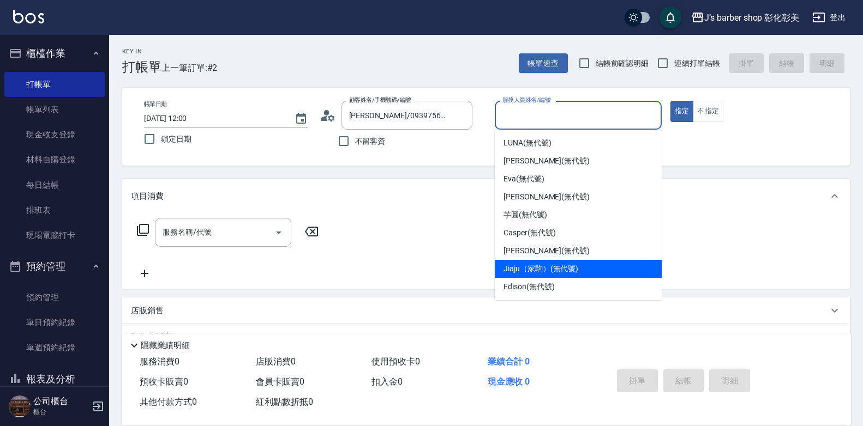
click at [564, 267] on span "Jiaju（家駒） (無代號)" at bounding box center [540, 268] width 75 height 11
type input "Jiaju（家駒）(無代號)"
click at [564, 267] on div "服務名稱/代號 服務名稱/代號" at bounding box center [485, 251] width 727 height 75
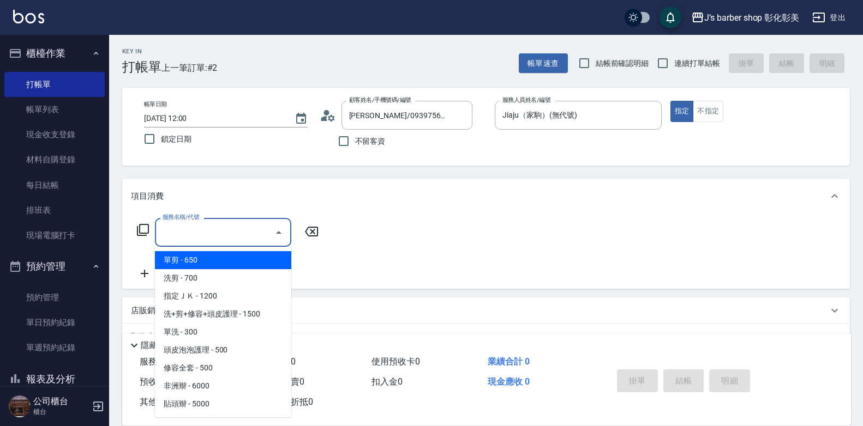
click at [219, 228] on input "服務名稱/代號" at bounding box center [215, 232] width 110 height 19
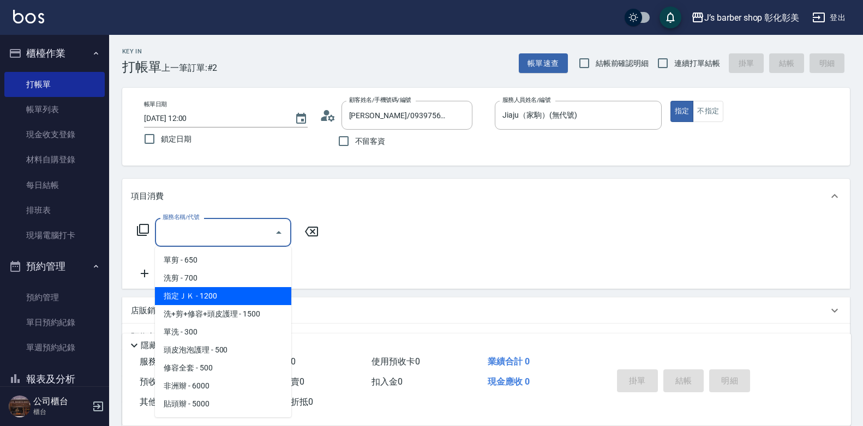
click at [218, 290] on span "指定ＪＫ - 1200" at bounding box center [223, 296] width 136 height 18
type input "指定ＪＫ(102)"
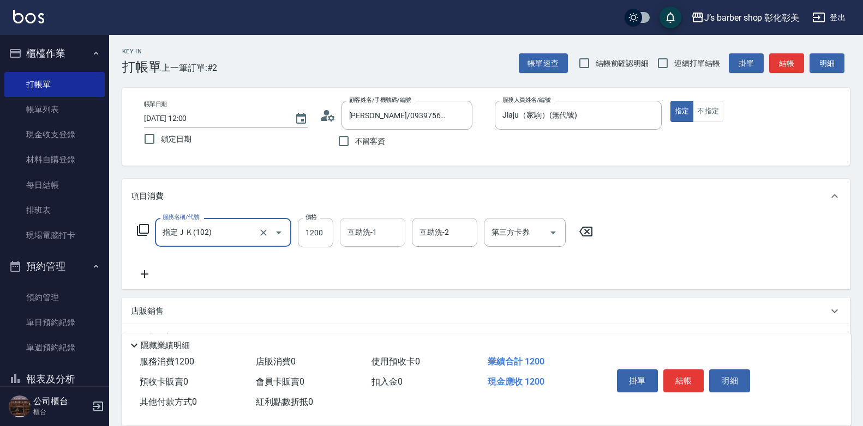
click at [351, 229] on div "互助洗-1 互助洗-1" at bounding box center [372, 232] width 65 height 29
click at [351, 229] on label "互助洗-1" at bounding box center [361, 232] width 29 height 11
click at [351, 229] on input "互助洗-1" at bounding box center [373, 232] width 56 height 19
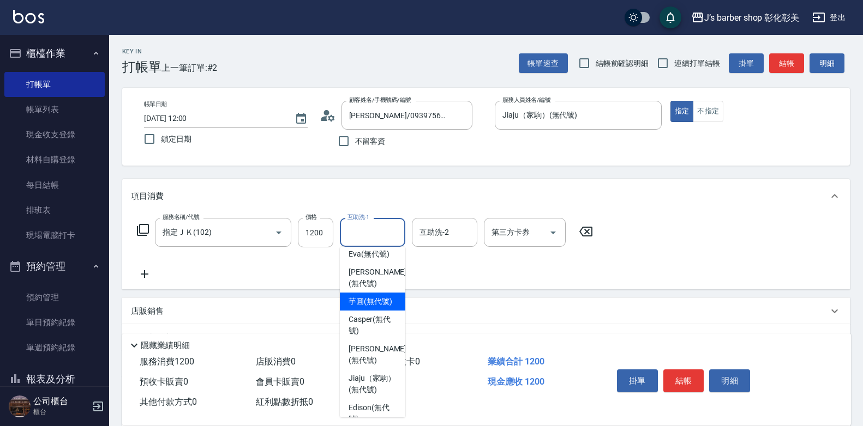
scroll to position [92, 0]
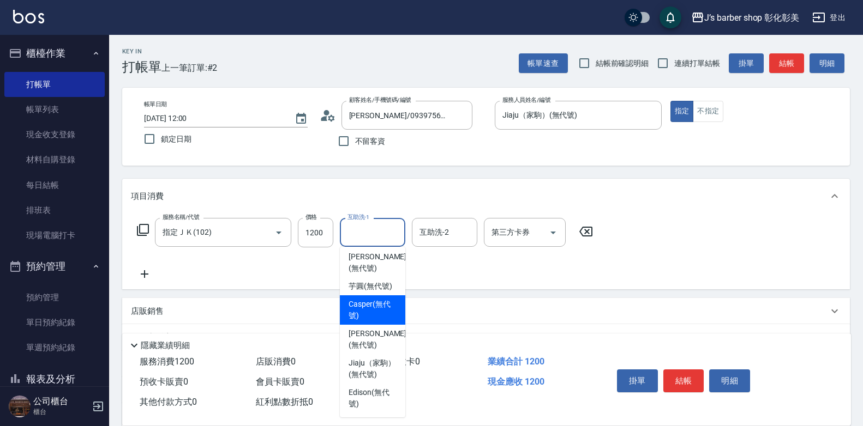
click at [379, 299] on span "Casper (無代號)" at bounding box center [372, 310] width 48 height 23
type input "Casper(無代號)"
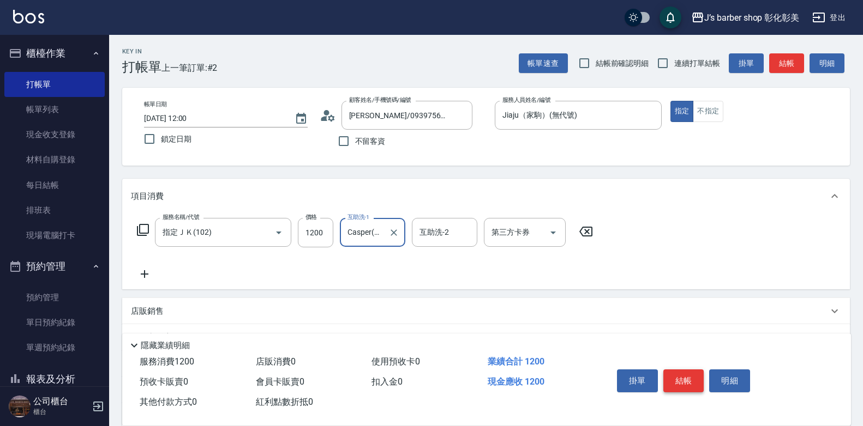
click at [681, 373] on button "結帳" at bounding box center [683, 381] width 41 height 23
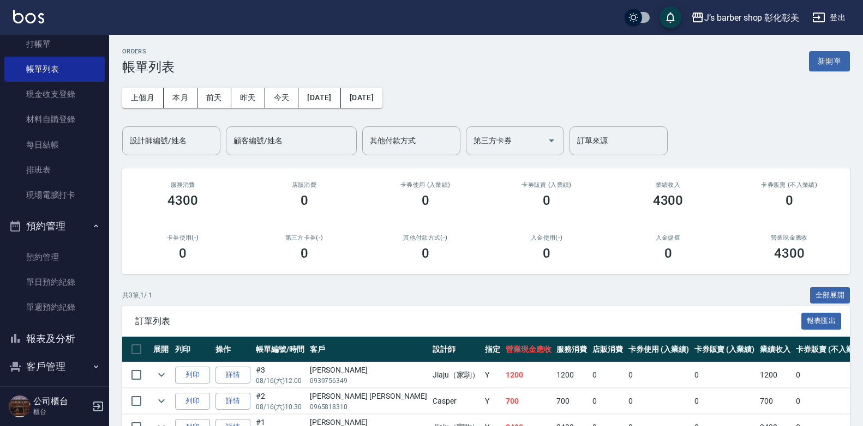
scroll to position [76, 0]
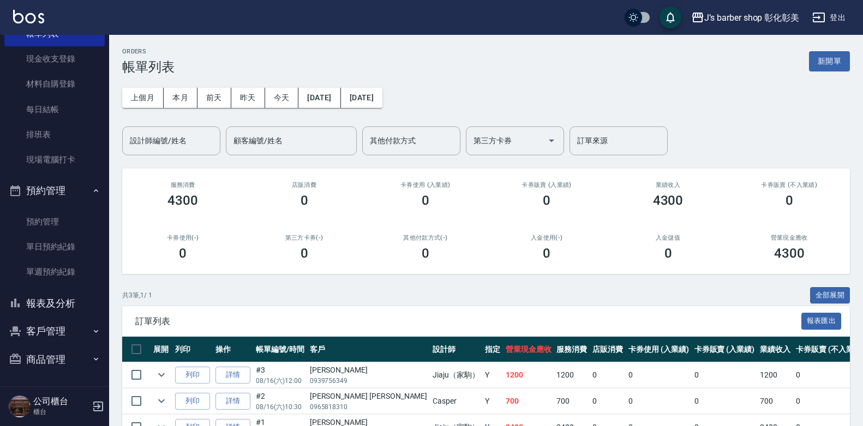
click at [68, 302] on button "報表及分析" at bounding box center [54, 304] width 100 height 28
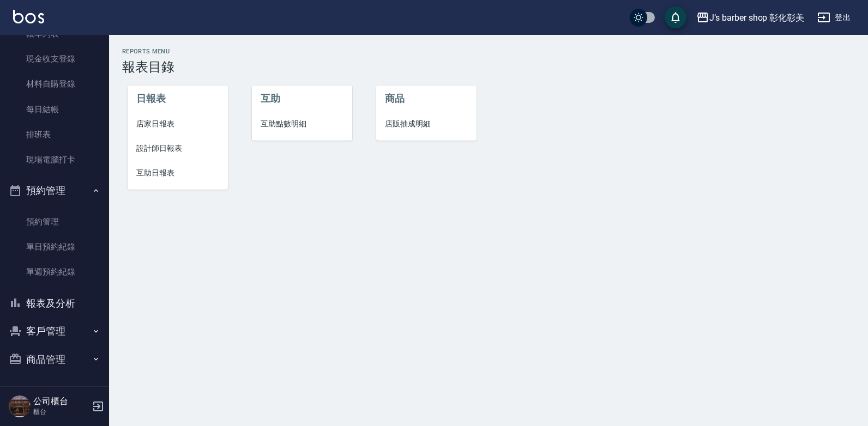
click at [281, 123] on span "互助點數明細" at bounding box center [302, 123] width 83 height 11
click at [281, 123] on div "Reports Menu 報表目錄 日報表 店家日報表 設計師日報表 互助日報表 互助 互助點數明細 商品 店販抽成明細" at bounding box center [434, 213] width 868 height 426
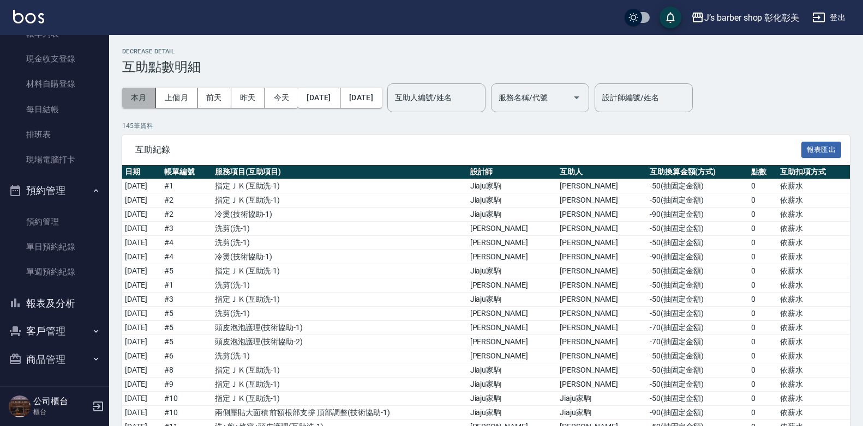
click at [140, 95] on button "本月" at bounding box center [139, 98] width 34 height 20
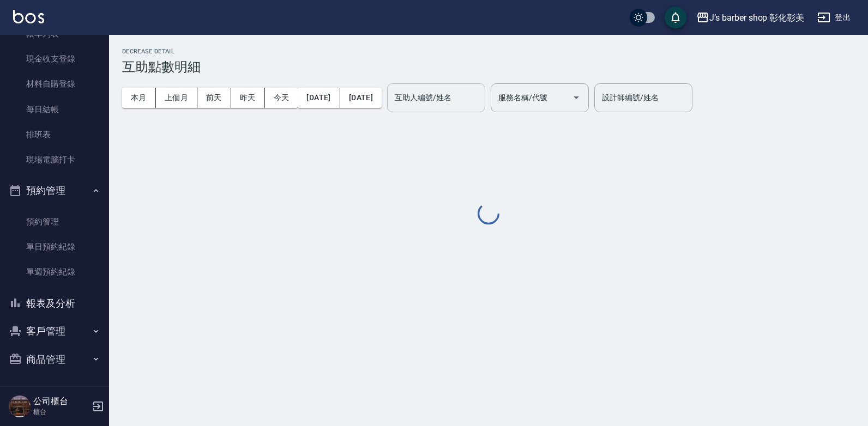
click at [442, 97] on div "互助人編號/姓名 互助人編號/姓名" at bounding box center [436, 97] width 98 height 29
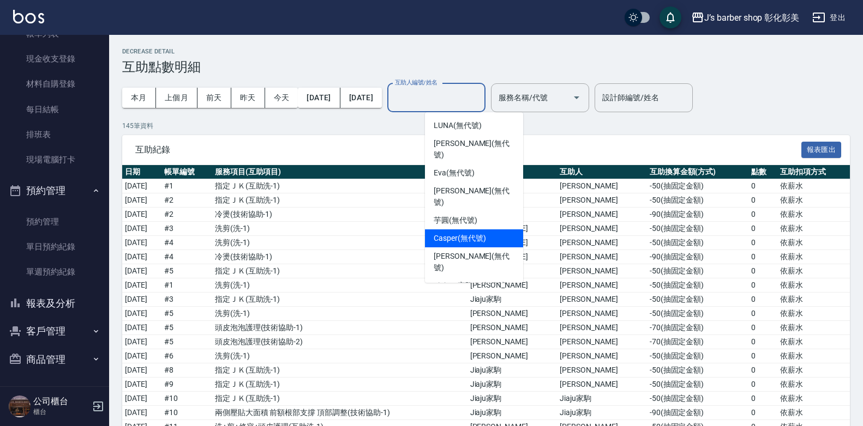
click at [478, 233] on span "Casper (無代號)" at bounding box center [459, 238] width 52 height 11
type input "Casper(無代號)"
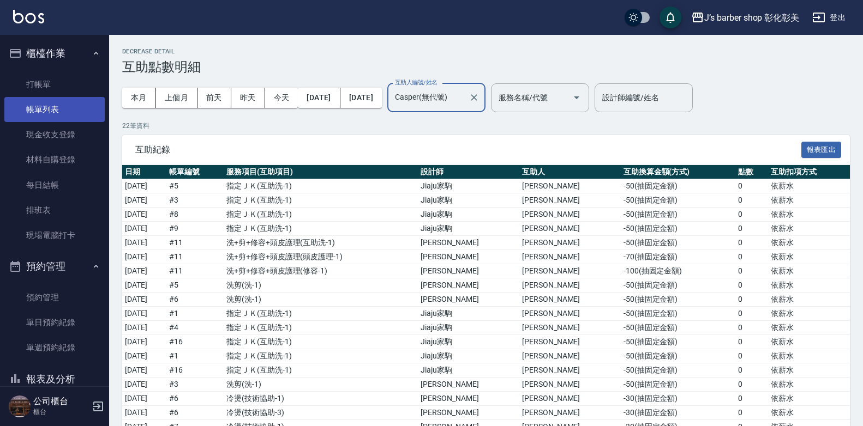
click at [53, 109] on link "帳單列表" at bounding box center [54, 109] width 100 height 25
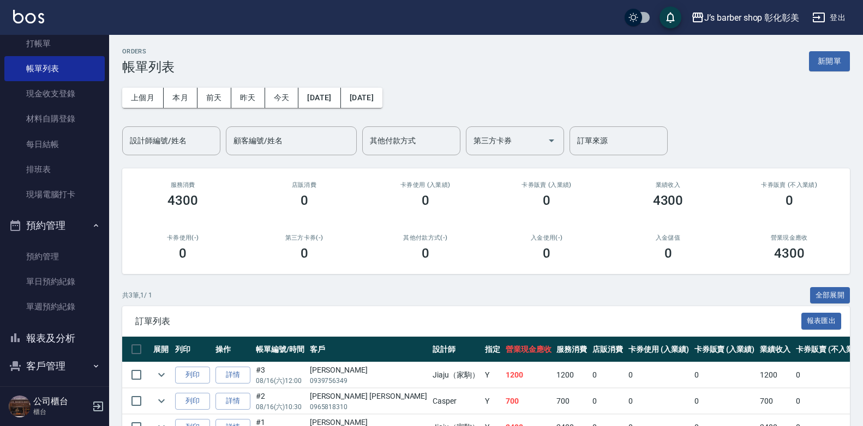
scroll to position [76, 0]
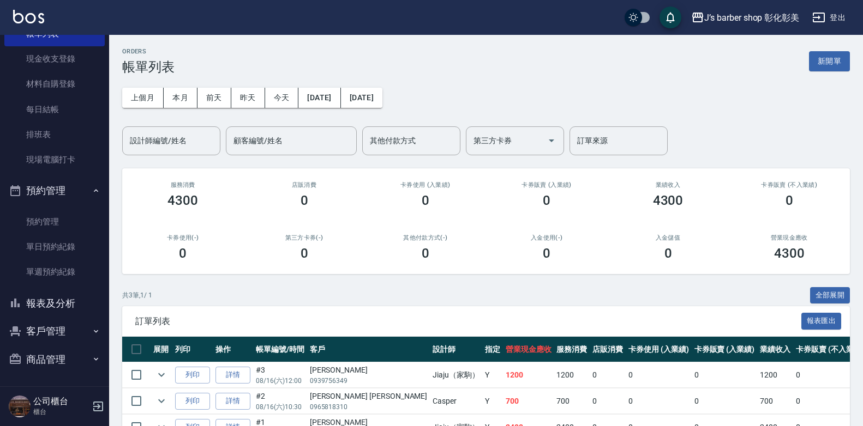
click at [77, 298] on button "報表及分析" at bounding box center [54, 304] width 100 height 28
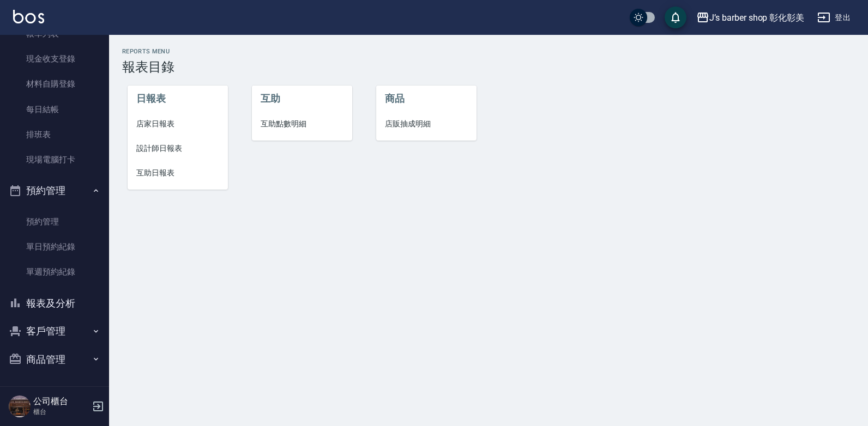
click at [298, 124] on span "互助點數明細" at bounding box center [302, 123] width 83 height 11
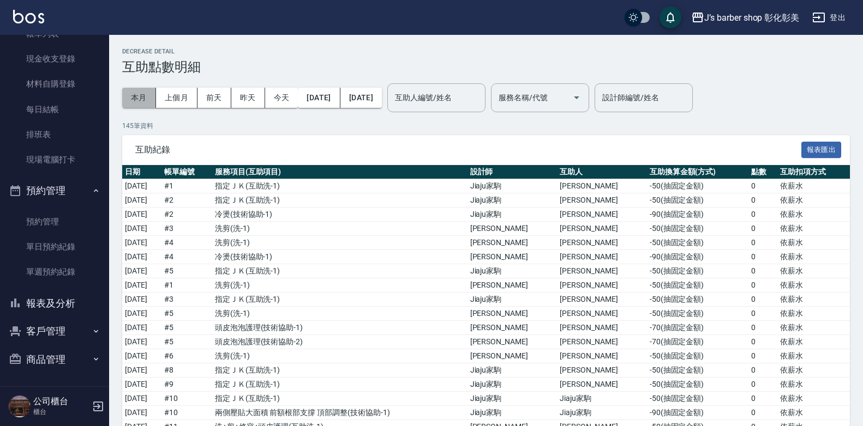
click at [143, 93] on button "本月" at bounding box center [139, 98] width 34 height 20
click at [477, 94] on input "互助人編號/姓名" at bounding box center [436, 97] width 88 height 19
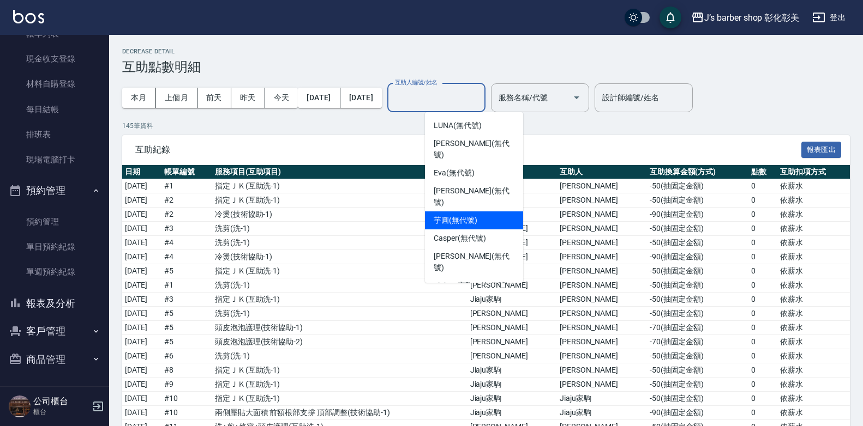
click at [480, 212] on div "[PERSON_NAME] (無代號)" at bounding box center [474, 221] width 98 height 18
type input "芋圓(無代號)"
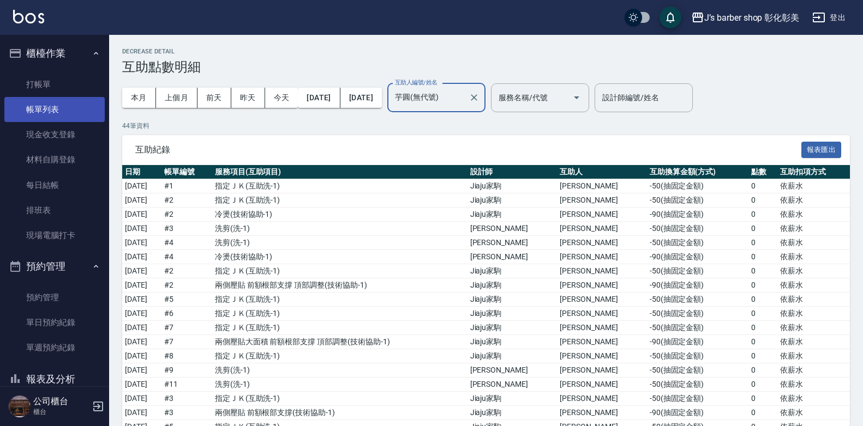
click at [76, 110] on link "帳單列表" at bounding box center [54, 109] width 100 height 25
